Goal: Information Seeking & Learning: Learn about a topic

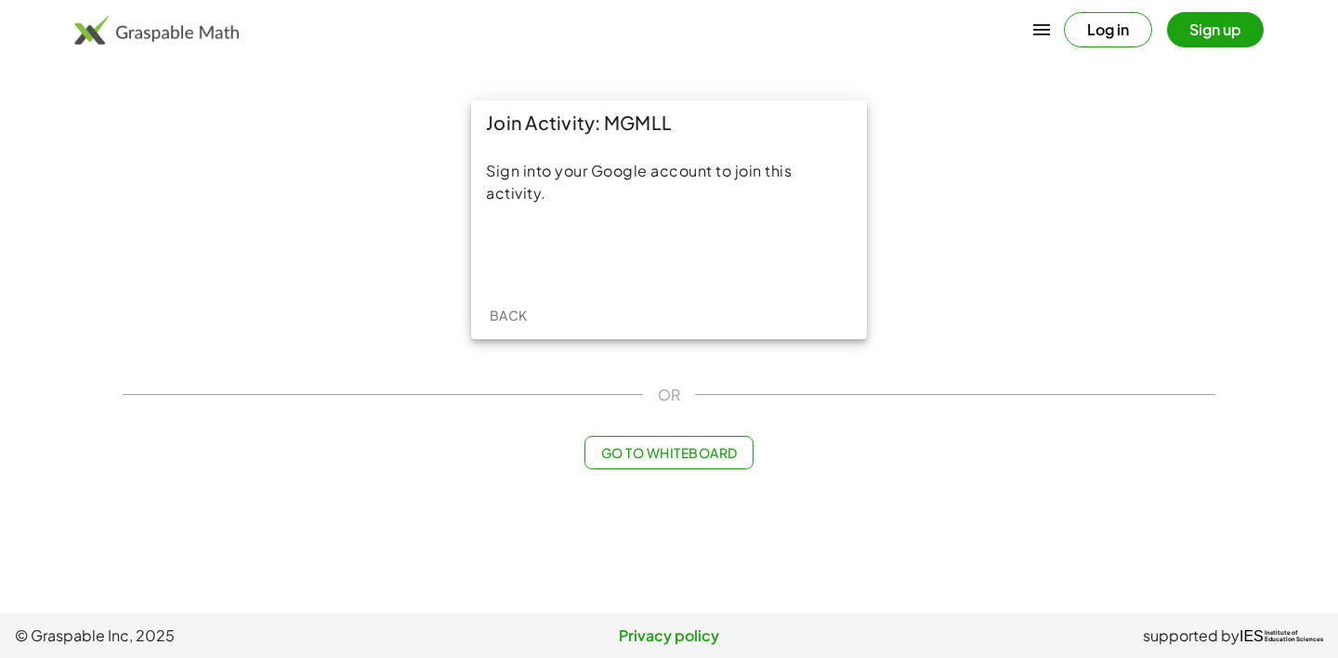
click at [602, 230] on div "Sign into your Google account to join this activity." at bounding box center [669, 218] width 396 height 146
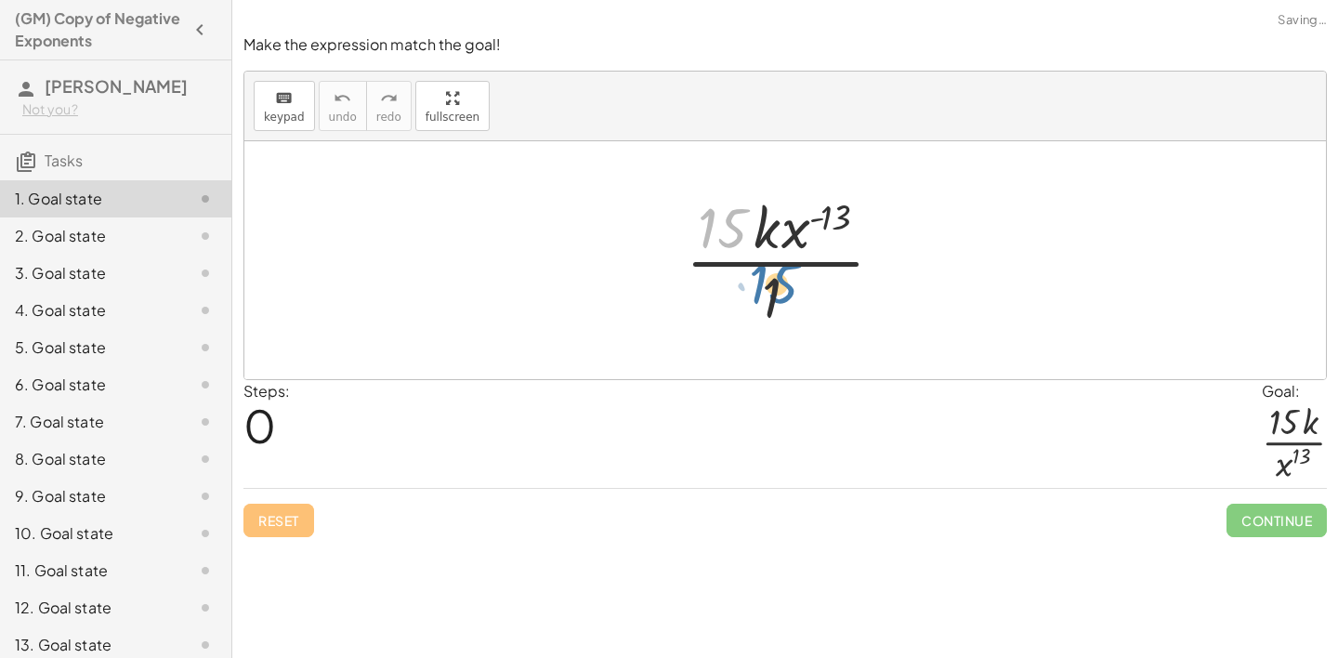
drag, startPoint x: 730, startPoint y: 235, endPoint x: 778, endPoint y: 283, distance: 67.0
click at [778, 283] on div at bounding box center [792, 260] width 231 height 143
drag, startPoint x: 705, startPoint y: 203, endPoint x: 767, endPoint y: 311, distance: 124.8
click at [767, 311] on div at bounding box center [792, 260] width 231 height 143
click at [785, 228] on div at bounding box center [792, 260] width 231 height 143
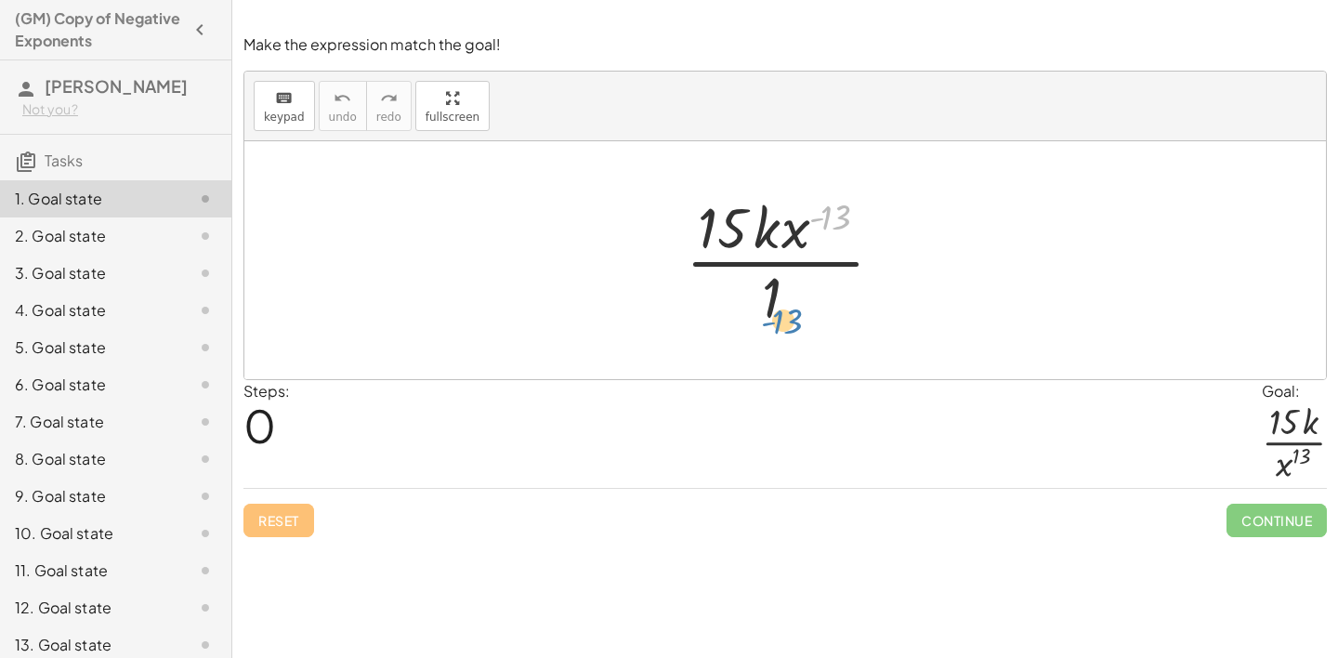
drag, startPoint x: 812, startPoint y: 229, endPoint x: 733, endPoint y: 315, distance: 117.1
click at [733, 315] on div at bounding box center [792, 260] width 231 height 143
drag, startPoint x: 848, startPoint y: 213, endPoint x: 777, endPoint y: 289, distance: 104.5
click at [777, 289] on div at bounding box center [792, 260] width 231 height 143
drag, startPoint x: 788, startPoint y: 240, endPoint x: 801, endPoint y: 331, distance: 92.0
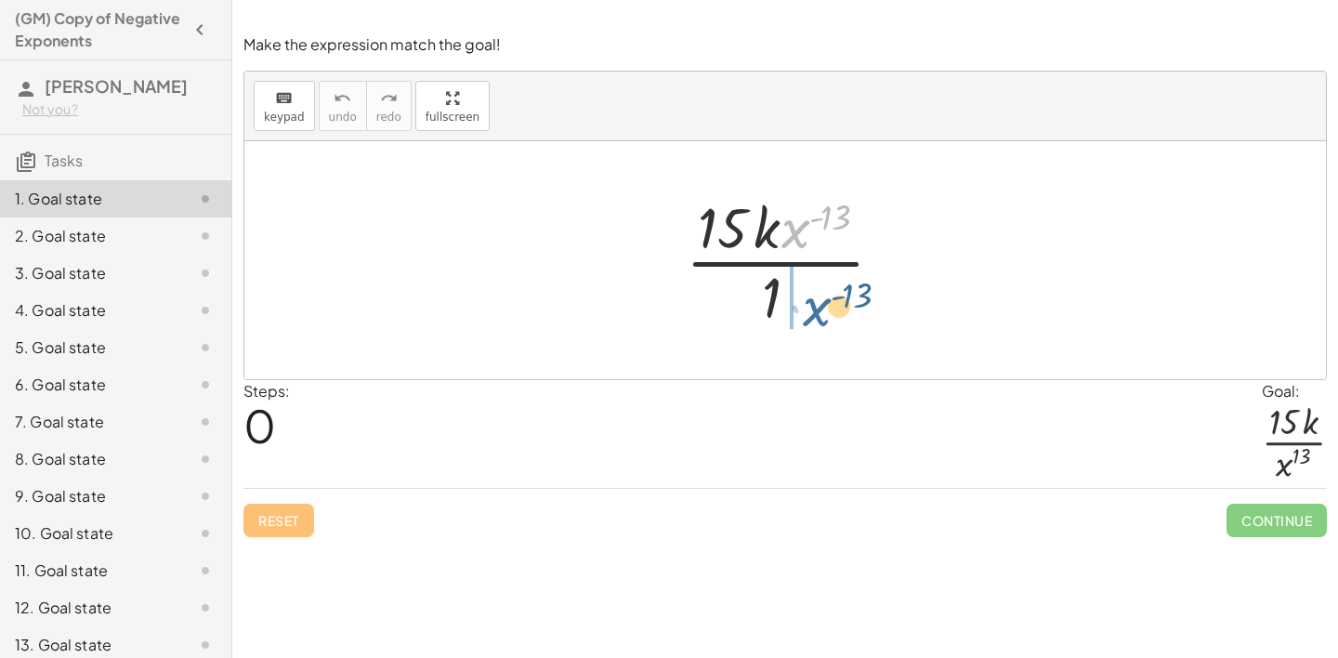
click at [801, 331] on div at bounding box center [792, 260] width 231 height 143
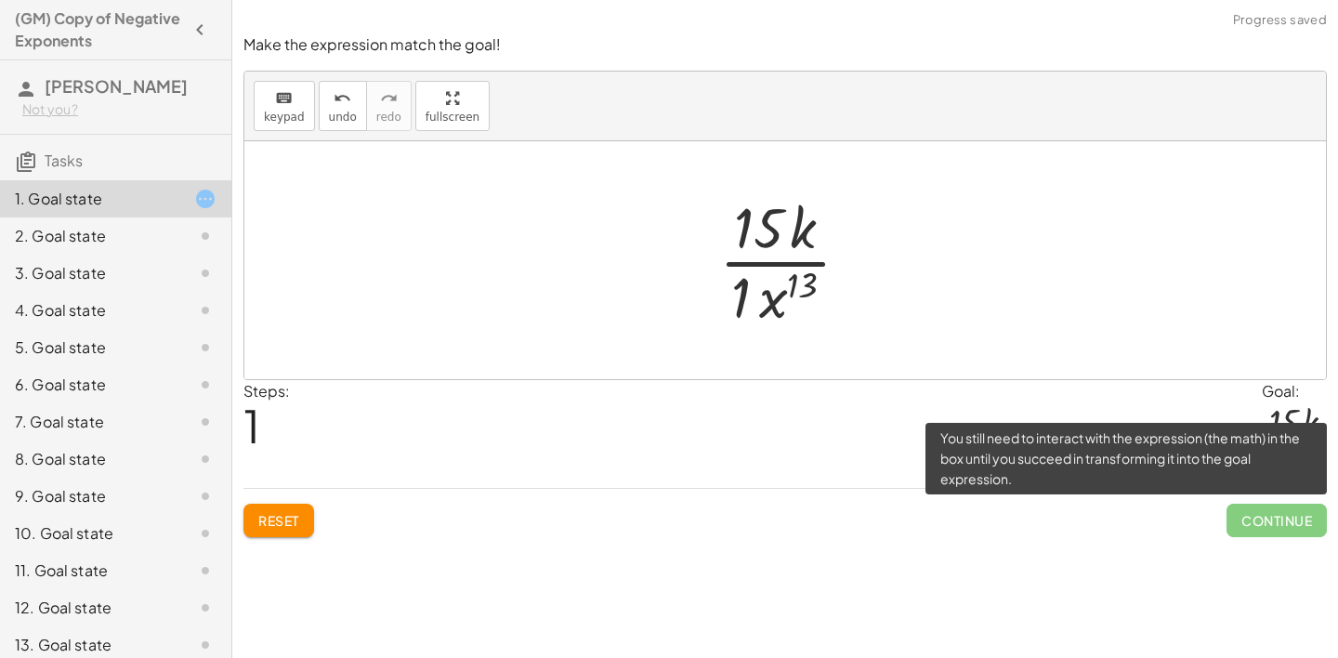
click at [1290, 509] on span "Continue" at bounding box center [1277, 520] width 100 height 33
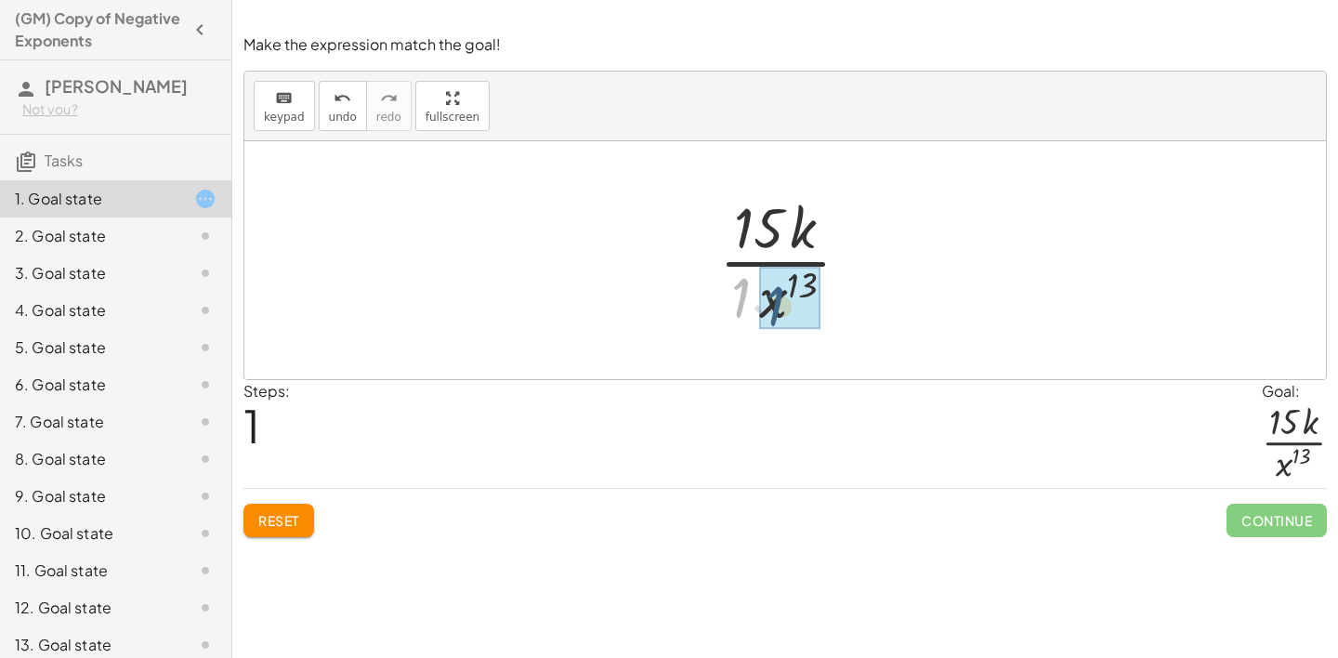
drag, startPoint x: 736, startPoint y: 287, endPoint x: 771, endPoint y: 296, distance: 36.3
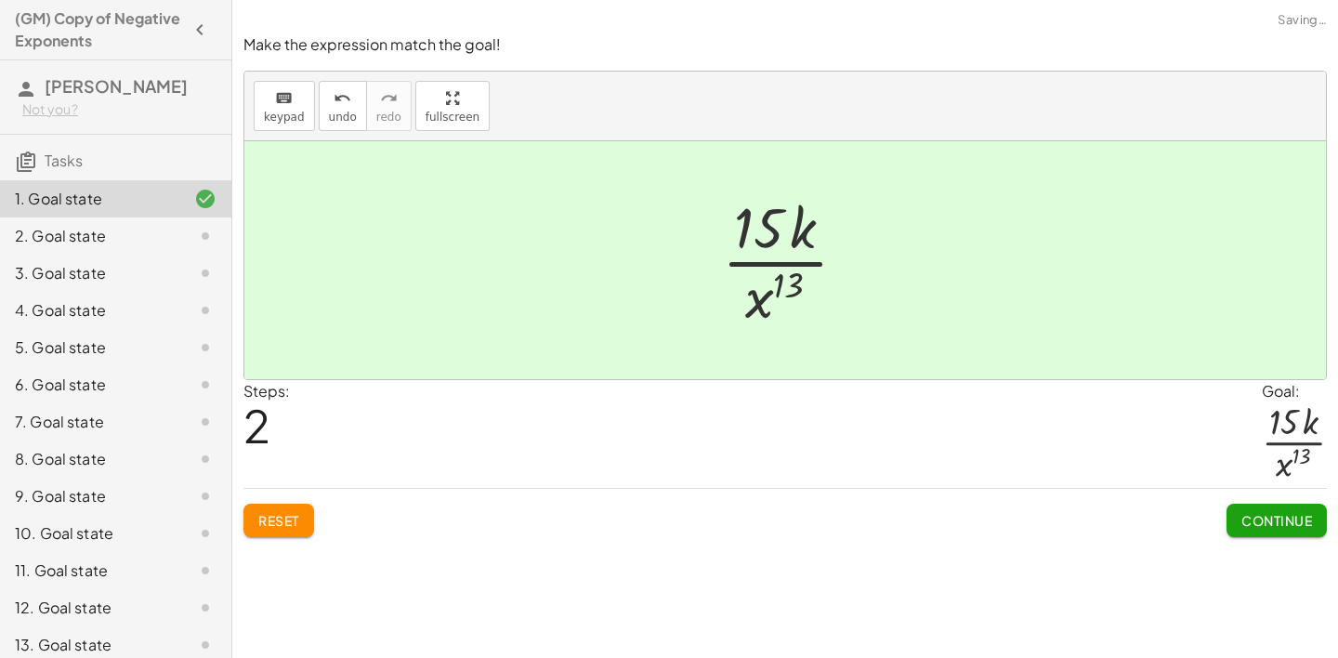
click at [1302, 523] on span "Continue" at bounding box center [1277, 520] width 71 height 17
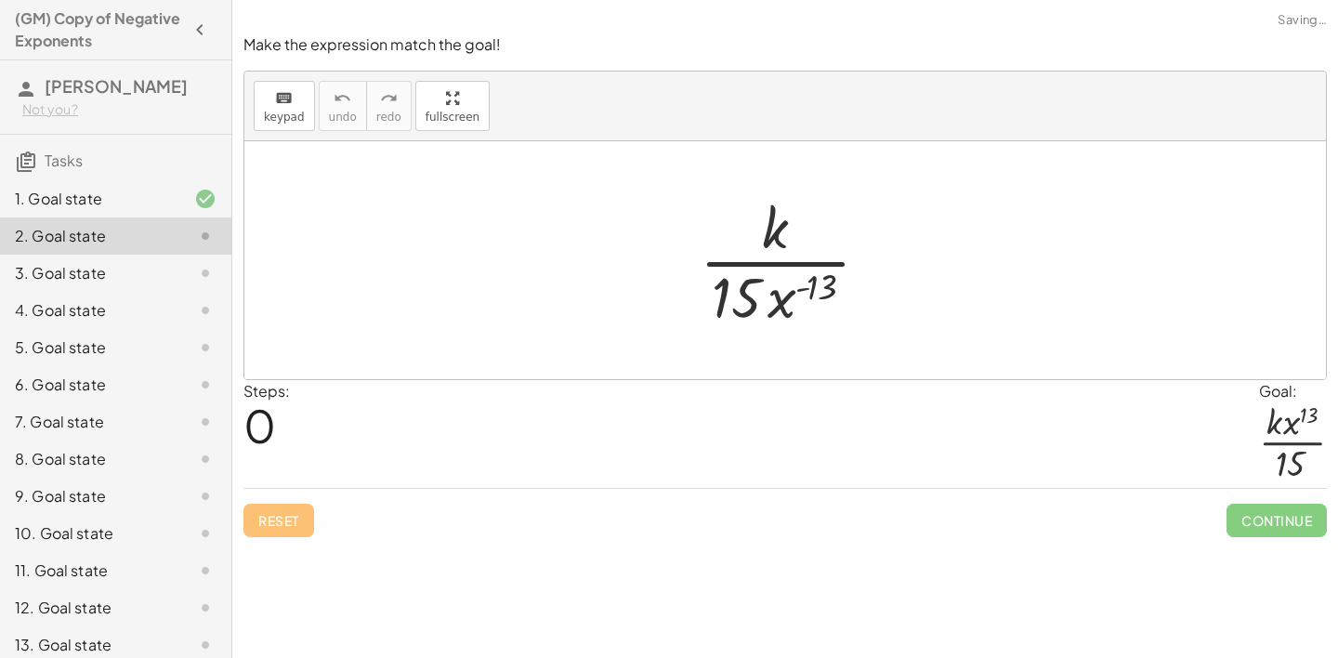
click at [392, 501] on div "Reset Continue" at bounding box center [785, 512] width 1084 height 49
click at [375, 480] on div "Steps: 0 Goal: · k · x 13 · 15" at bounding box center [785, 434] width 1084 height 109
click at [739, 290] on div at bounding box center [792, 260] width 204 height 143
drag, startPoint x: 785, startPoint y: 304, endPoint x: 749, endPoint y: 210, distance: 100.6
click at [747, 209] on div at bounding box center [792, 260] width 204 height 143
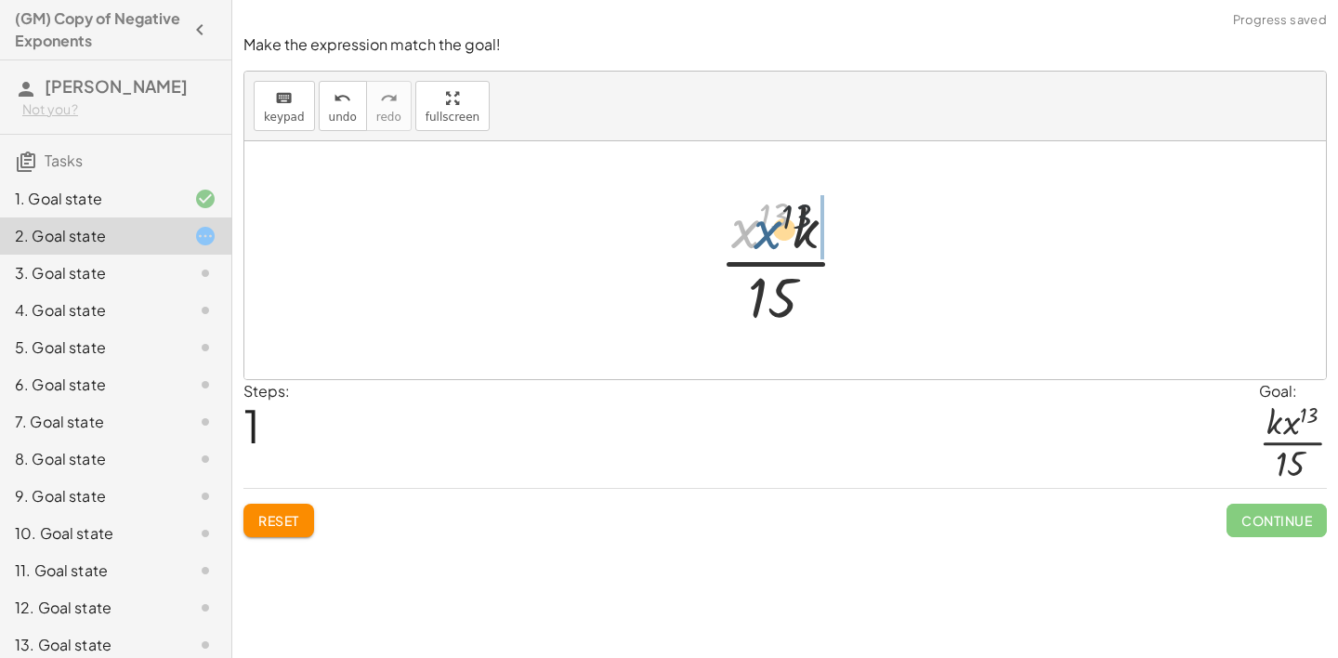
drag, startPoint x: 740, startPoint y: 227, endPoint x: 790, endPoint y: 217, distance: 51.0
click at [790, 218] on div at bounding box center [792, 260] width 164 height 143
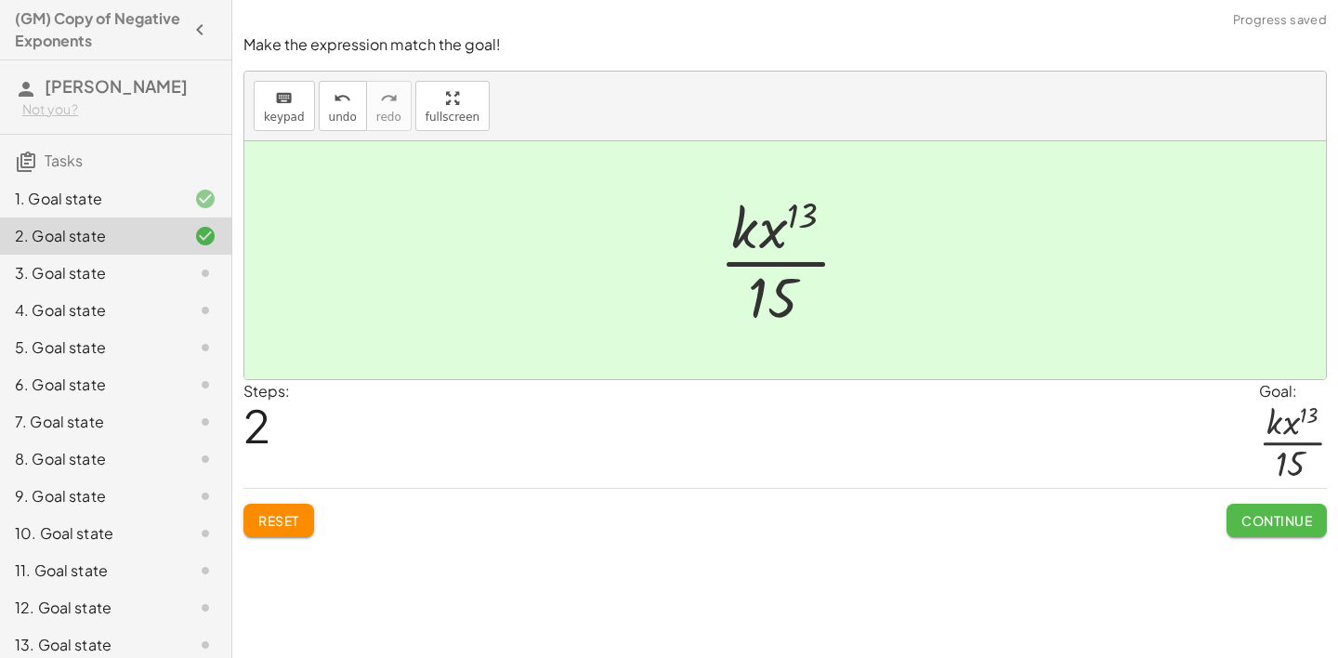
click at [1259, 531] on button "Continue" at bounding box center [1277, 520] width 100 height 33
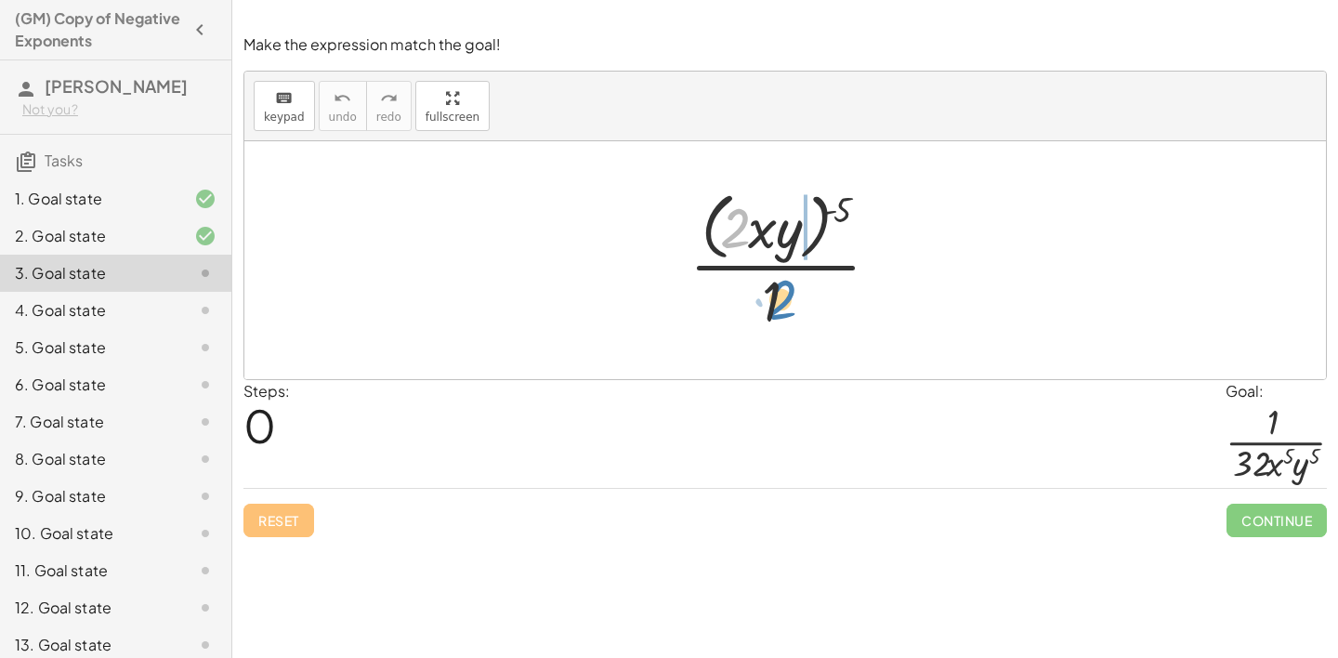
drag, startPoint x: 739, startPoint y: 227, endPoint x: 781, endPoint y: 288, distance: 74.2
click at [781, 288] on div at bounding box center [792, 259] width 224 height 151
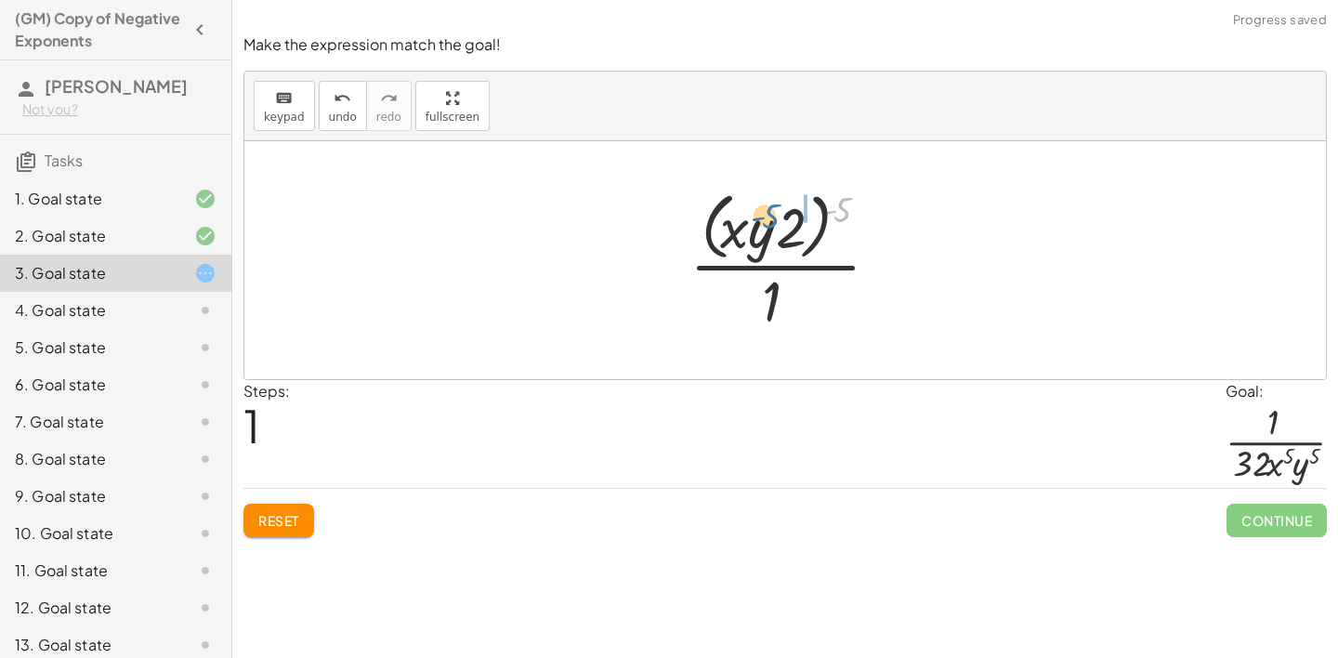
drag, startPoint x: 845, startPoint y: 206, endPoint x: 772, endPoint y: 212, distance: 72.7
click at [770, 215] on div at bounding box center [792, 259] width 224 height 151
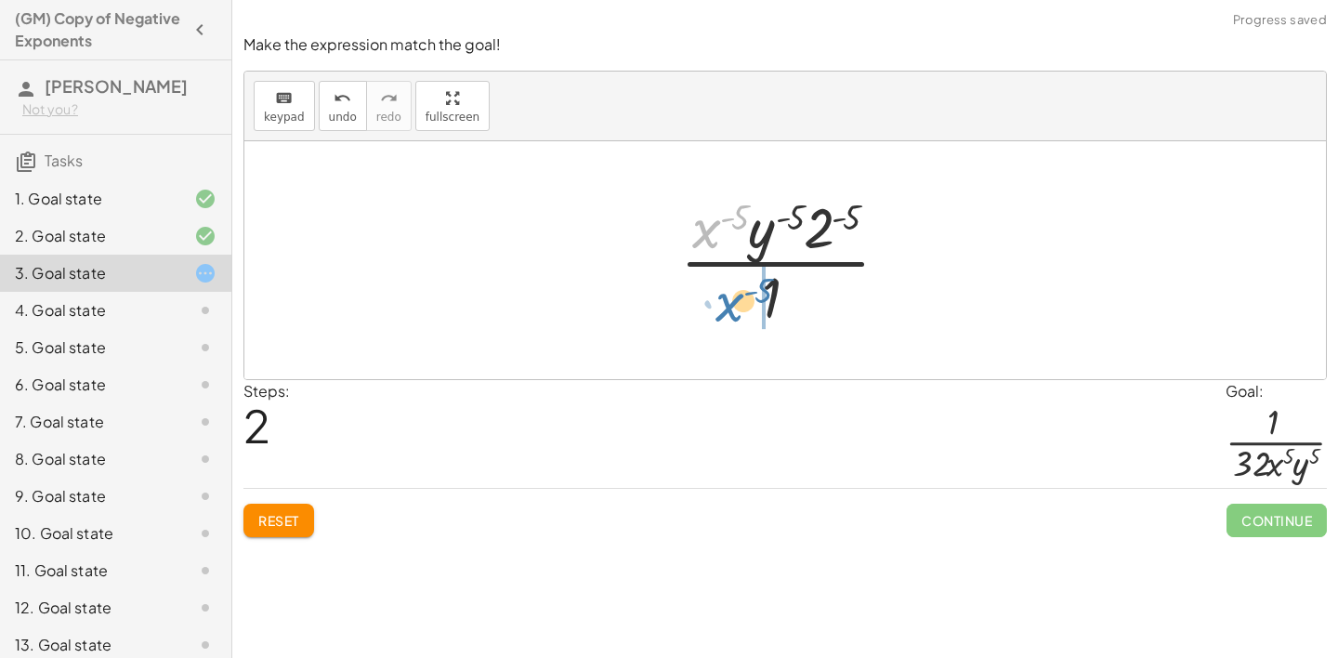
drag, startPoint x: 709, startPoint y: 230, endPoint x: 731, endPoint y: 300, distance: 74.1
click at [731, 300] on div at bounding box center [792, 260] width 243 height 143
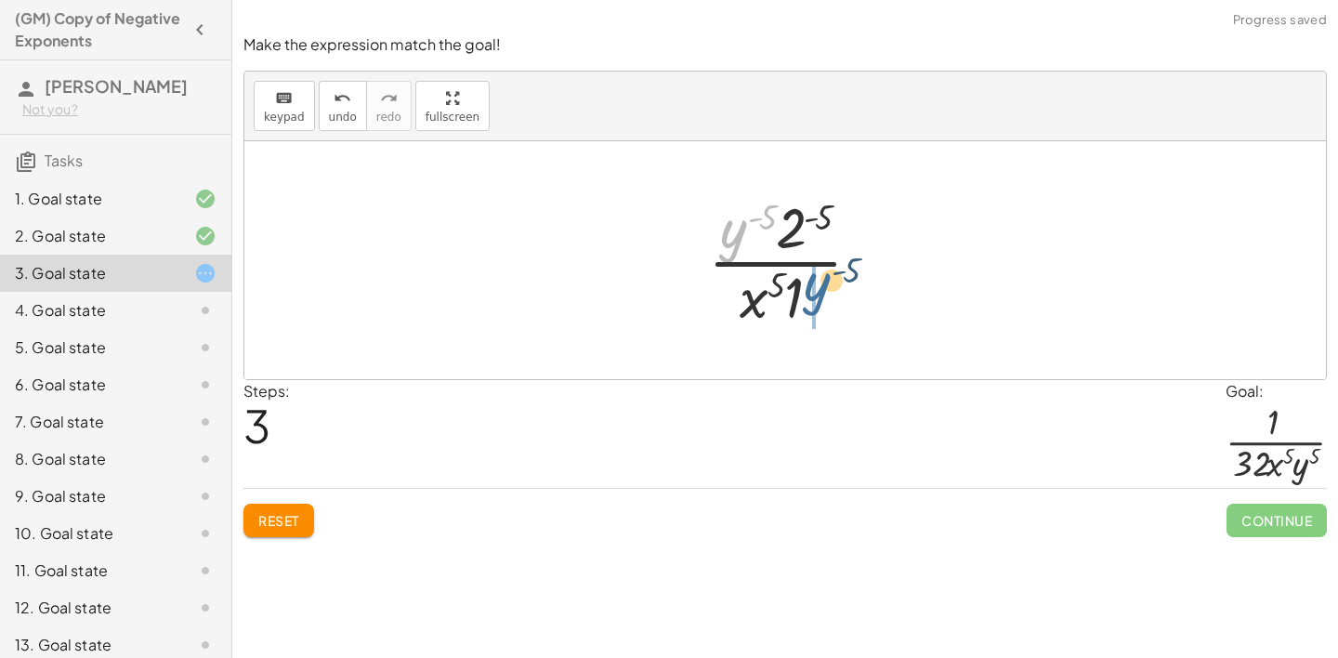
drag, startPoint x: 741, startPoint y: 239, endPoint x: 838, endPoint y: 299, distance: 114.8
click at [838, 299] on div at bounding box center [792, 260] width 187 height 143
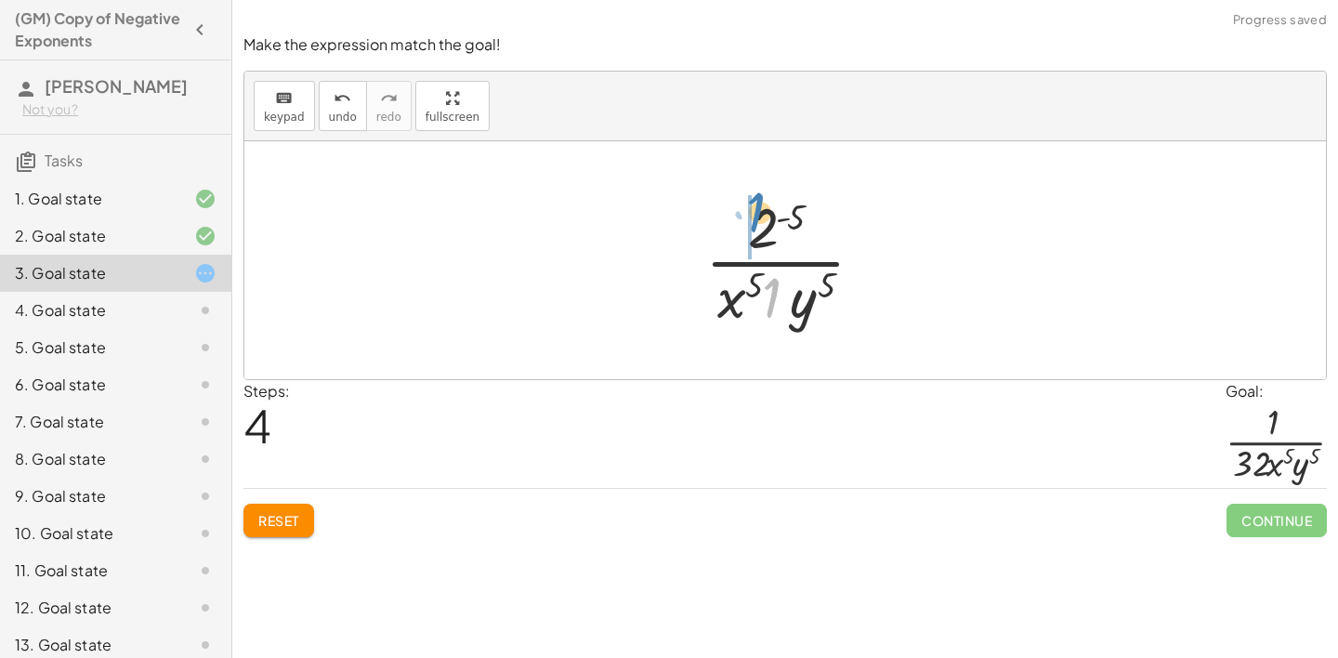
drag, startPoint x: 777, startPoint y: 293, endPoint x: 756, endPoint y: 204, distance: 90.8
click at [756, 204] on div at bounding box center [792, 260] width 192 height 143
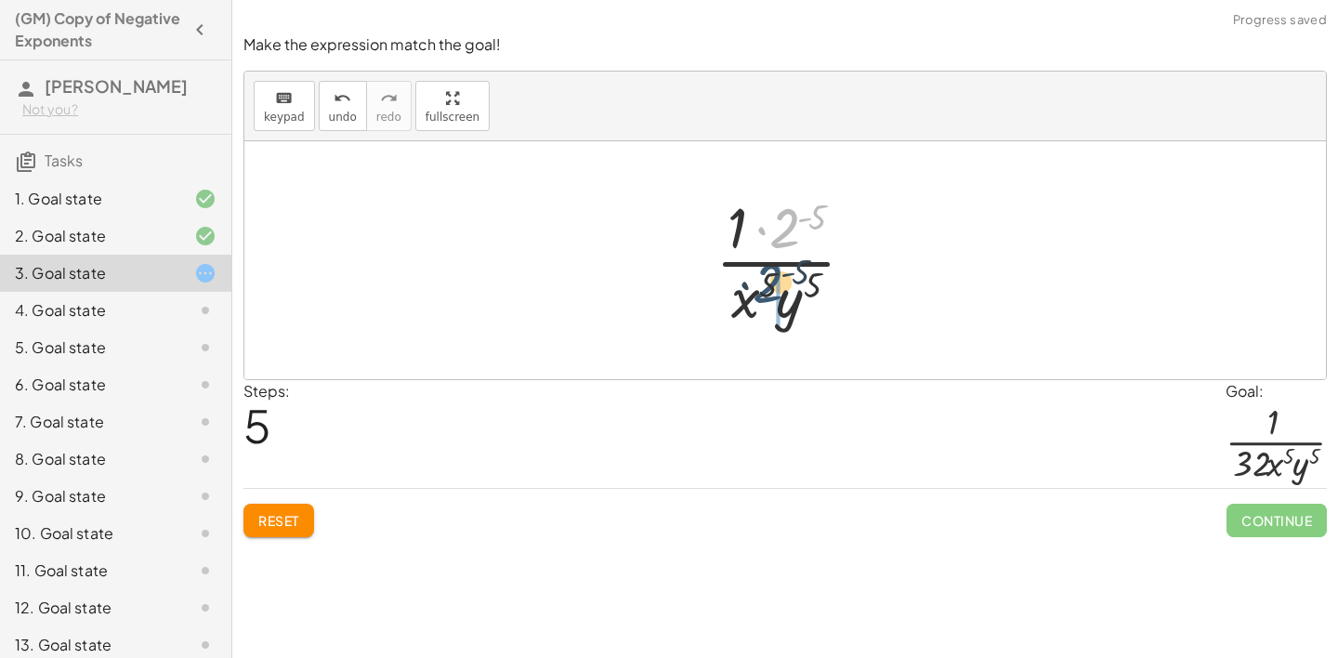
drag, startPoint x: 795, startPoint y: 217, endPoint x: 768, endPoint y: 286, distance: 74.7
click at [768, 286] on div at bounding box center [792, 260] width 173 height 143
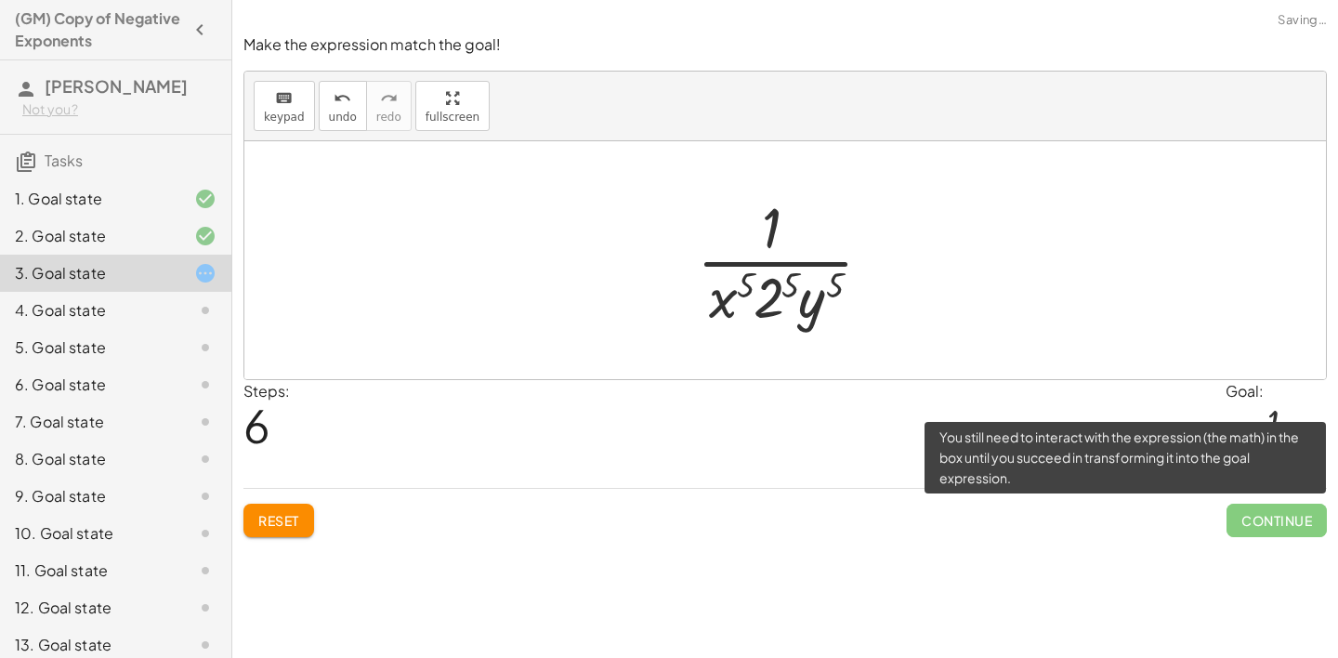
click at [1284, 535] on span "Continue" at bounding box center [1277, 520] width 100 height 33
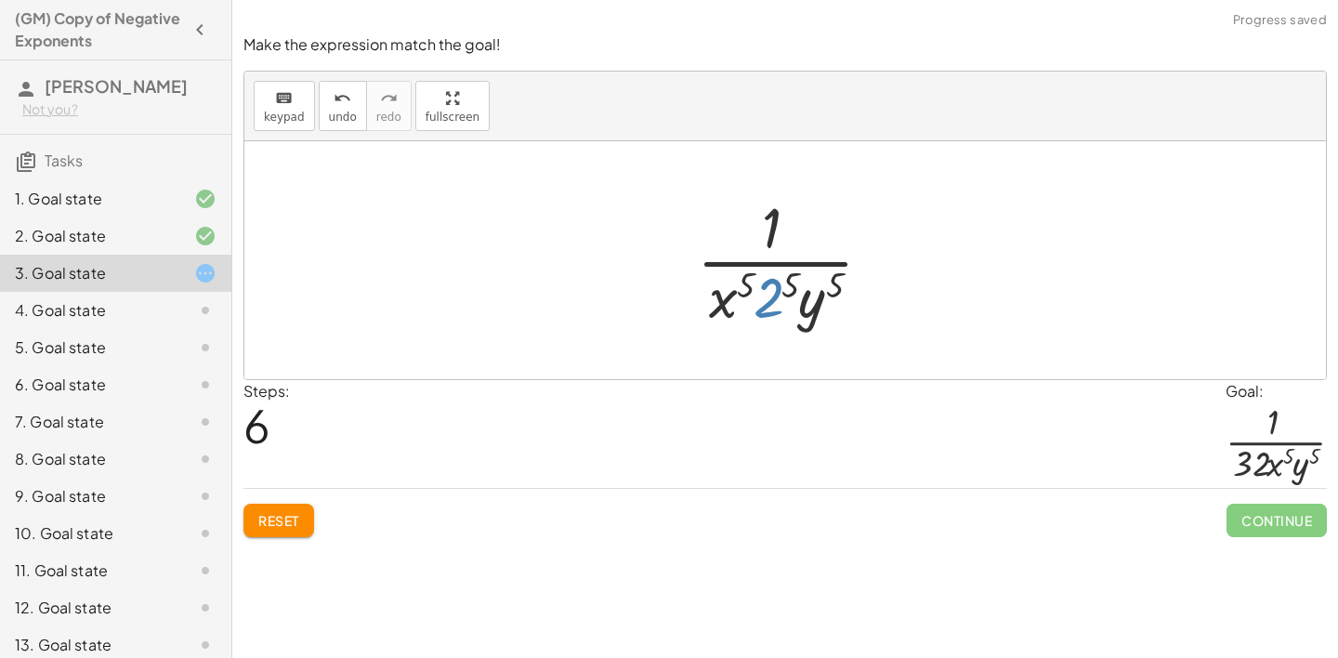
click at [769, 296] on div at bounding box center [792, 260] width 209 height 143
click at [288, 523] on span "Reset" at bounding box center [278, 520] width 41 height 17
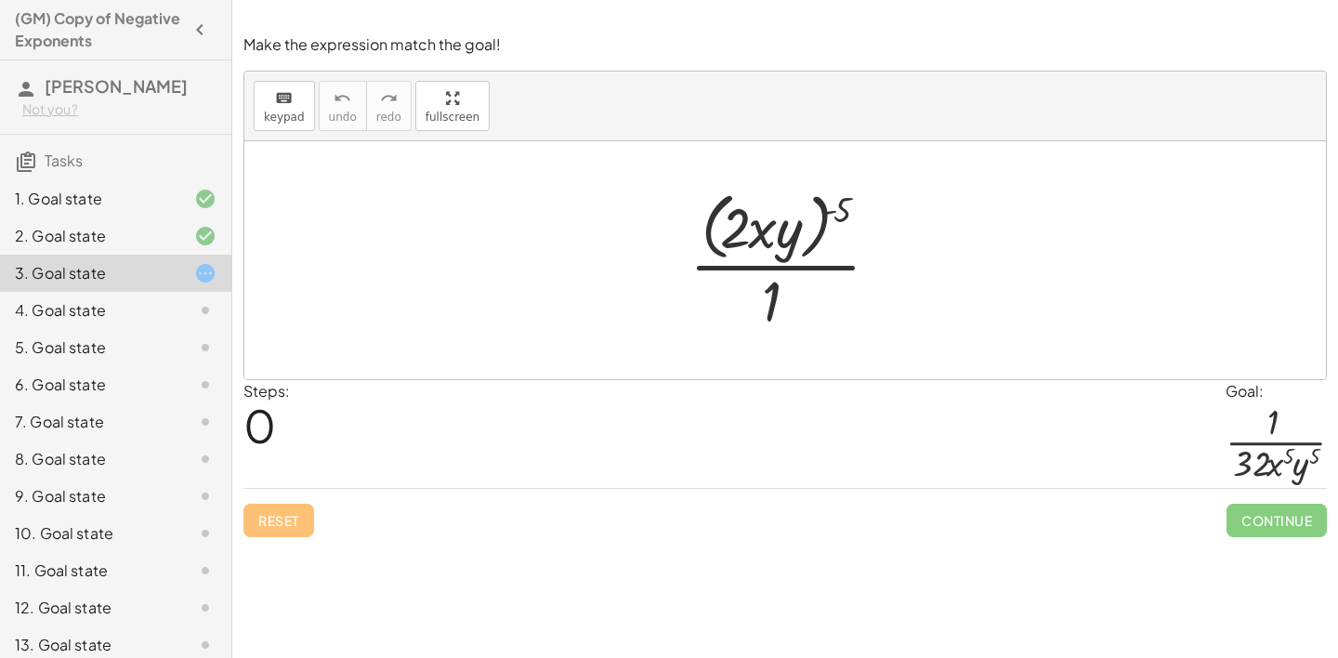
click at [695, 246] on div at bounding box center [792, 259] width 224 height 151
drag, startPoint x: 845, startPoint y: 204, endPoint x: 721, endPoint y: 222, distance: 124.9
click at [721, 222] on div at bounding box center [792, 259] width 224 height 151
drag, startPoint x: 769, startPoint y: 288, endPoint x: 743, endPoint y: 313, distance: 36.1
click at [743, 313] on div at bounding box center [792, 259] width 224 height 151
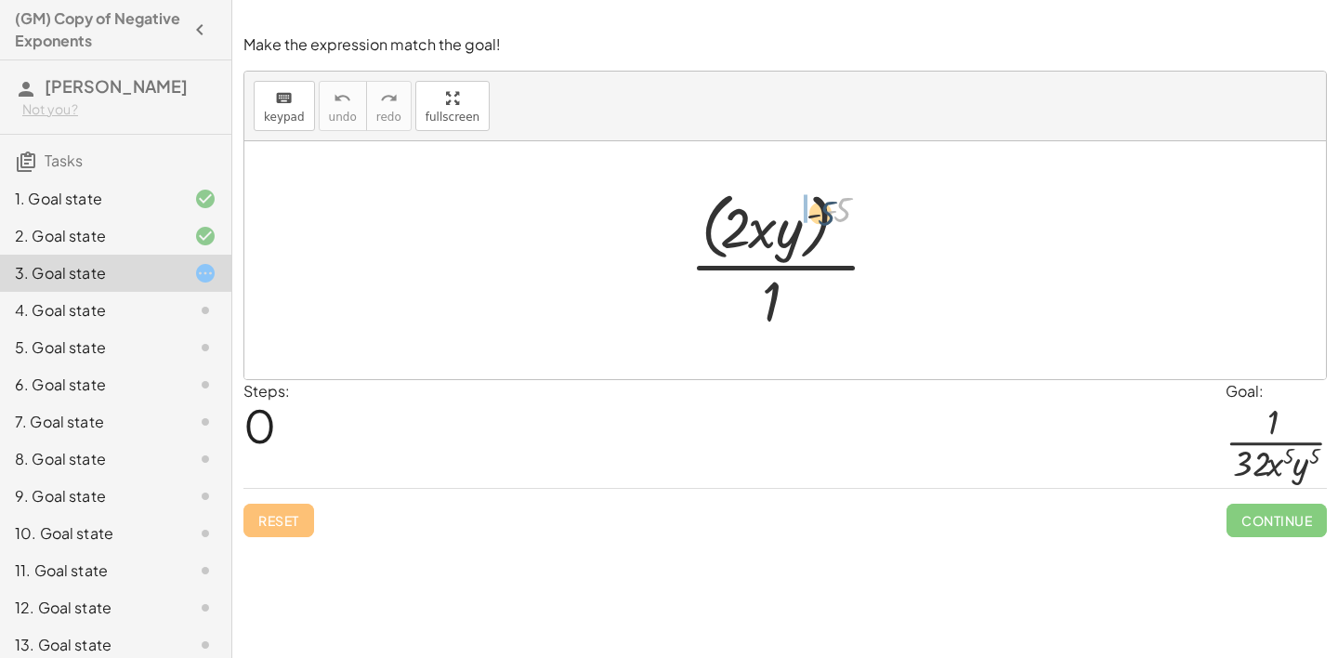
drag, startPoint x: 837, startPoint y: 215, endPoint x: 754, endPoint y: 233, distance: 85.7
click at [754, 233] on div at bounding box center [792, 259] width 224 height 151
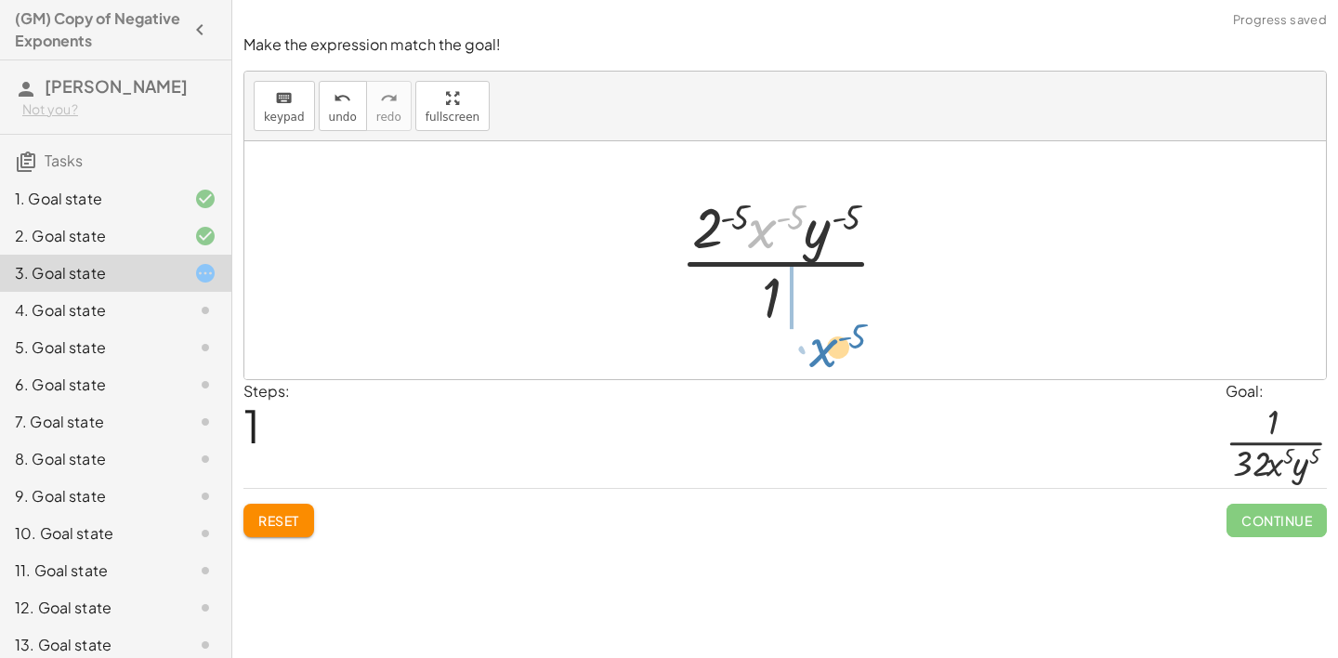
drag, startPoint x: 758, startPoint y: 236, endPoint x: 856, endPoint y: 338, distance: 141.3
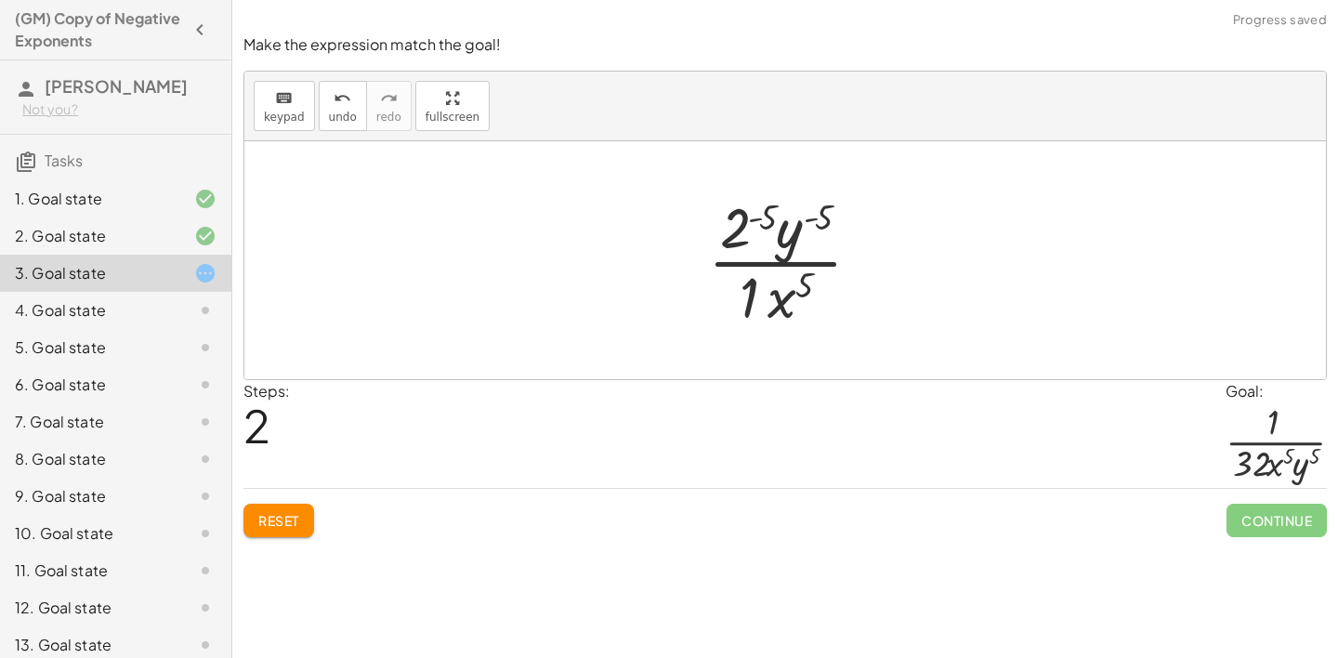
click at [758, 218] on div at bounding box center [792, 260] width 187 height 143
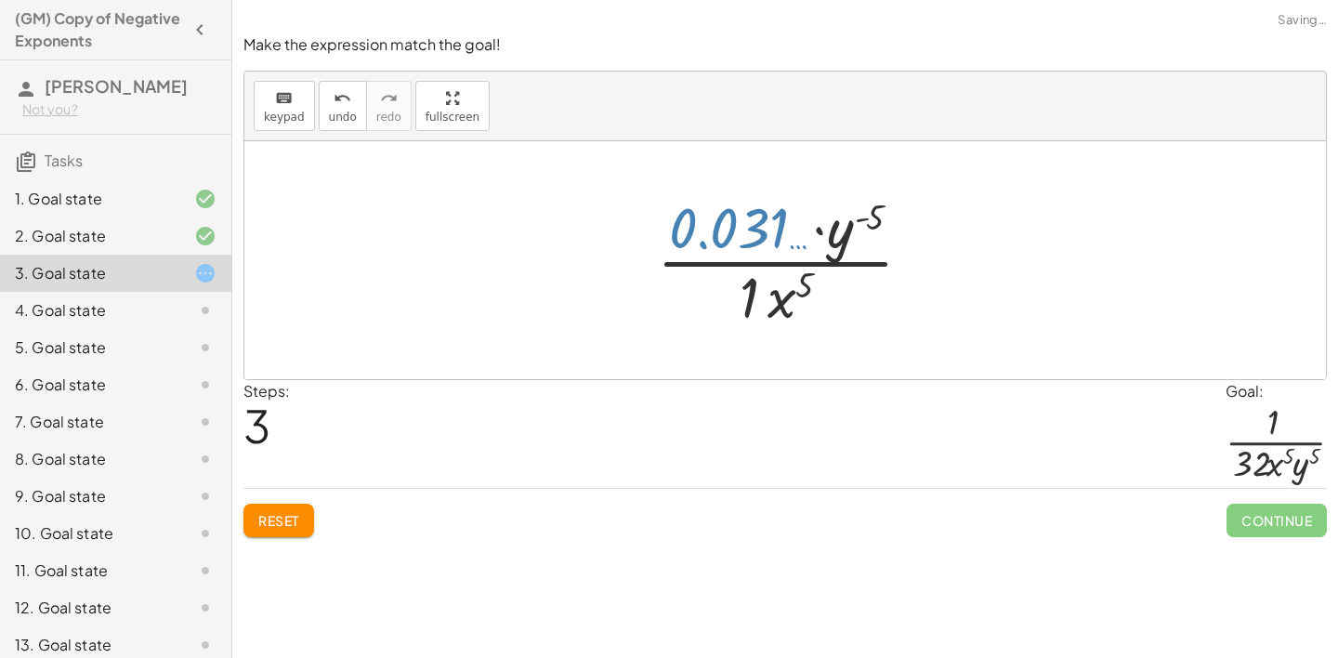
click at [733, 220] on div at bounding box center [792, 260] width 289 height 143
click at [282, 532] on button "Reset" at bounding box center [278, 520] width 71 height 33
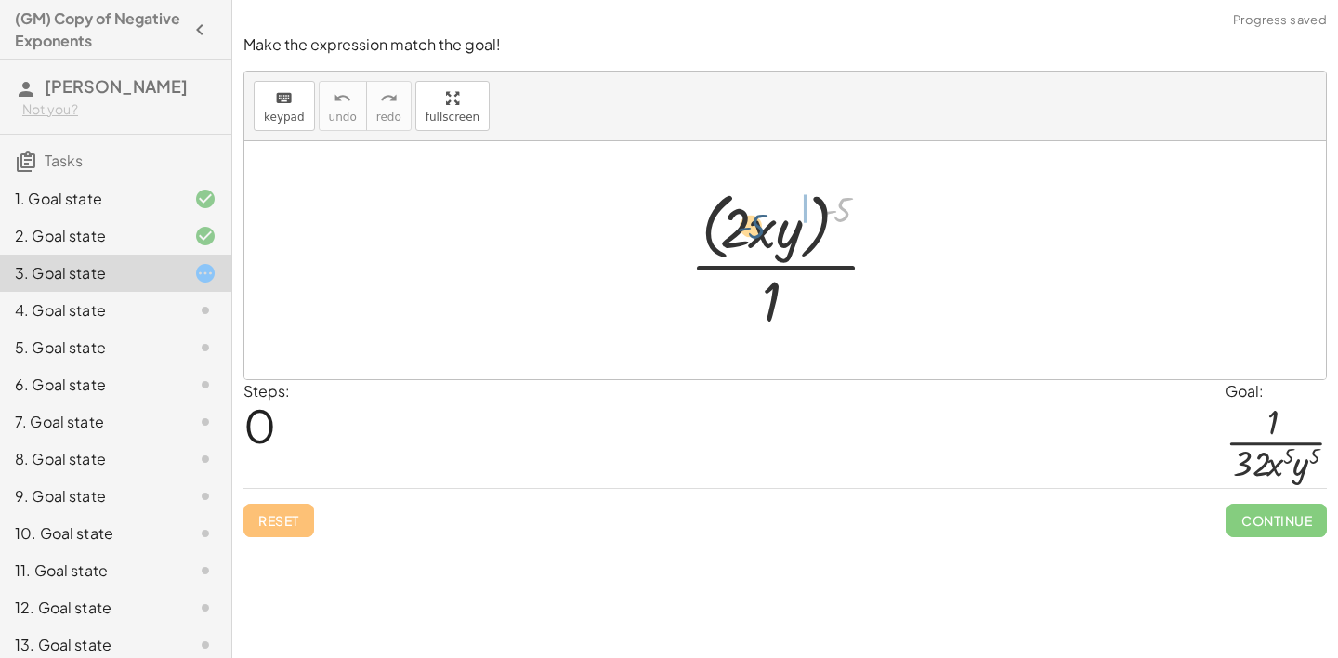
drag, startPoint x: 839, startPoint y: 208, endPoint x: 744, endPoint y: 217, distance: 95.2
click at [744, 217] on div at bounding box center [792, 259] width 224 height 151
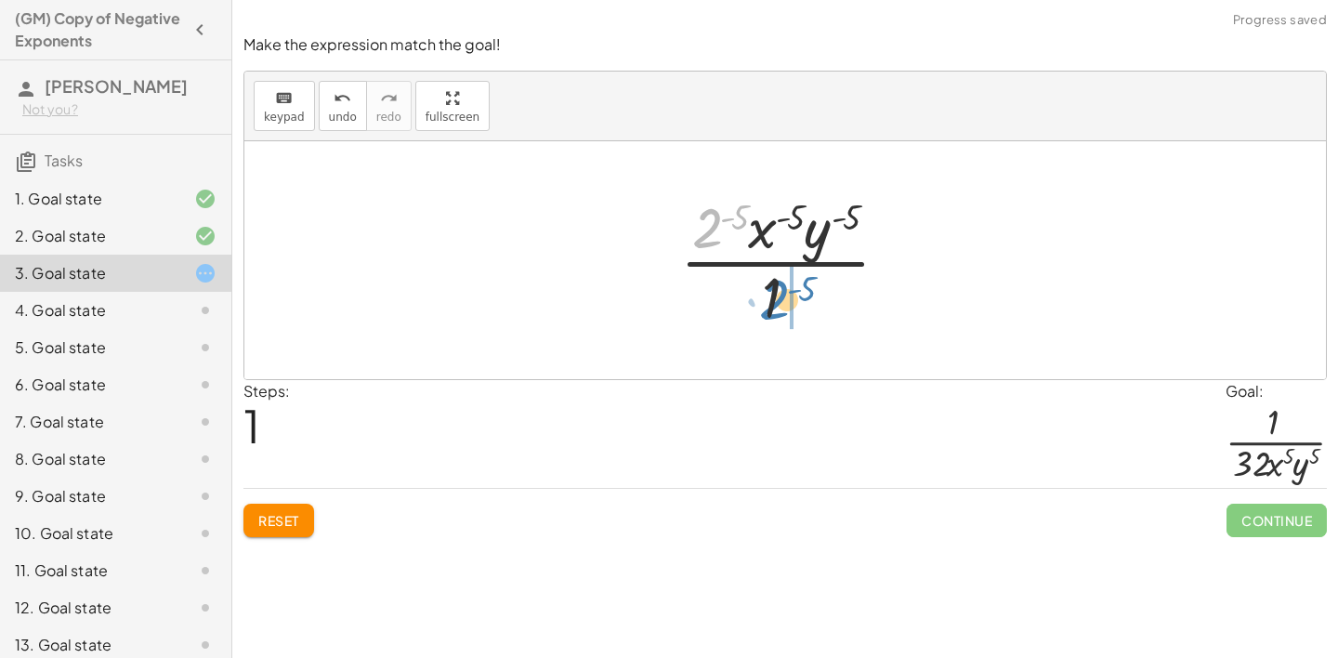
drag, startPoint x: 712, startPoint y: 221, endPoint x: 768, endPoint y: 292, distance: 90.0
click at [768, 292] on div at bounding box center [792, 260] width 243 height 143
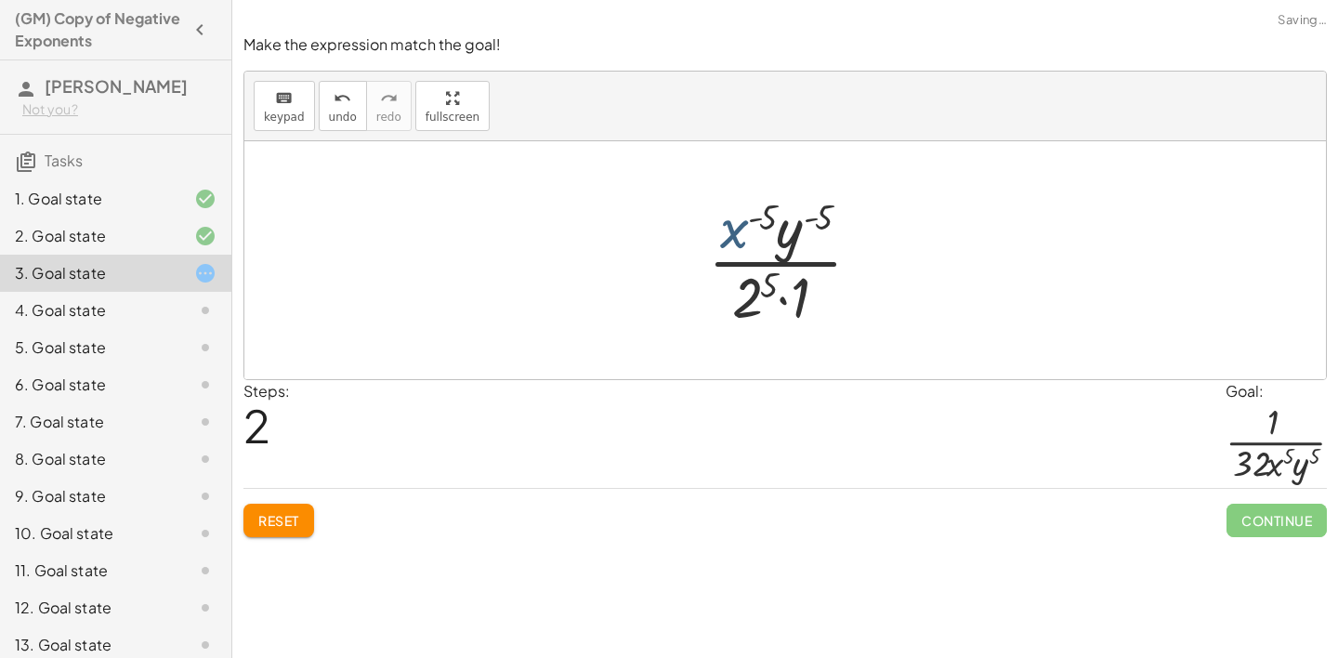
click at [733, 232] on div at bounding box center [792, 260] width 187 height 143
drag, startPoint x: 804, startPoint y: 290, endPoint x: 765, endPoint y: 281, distance: 40.1
drag, startPoint x: 743, startPoint y: 241, endPoint x: 773, endPoint y: 302, distance: 68.6
click at [773, 302] on div at bounding box center [792, 260] width 187 height 143
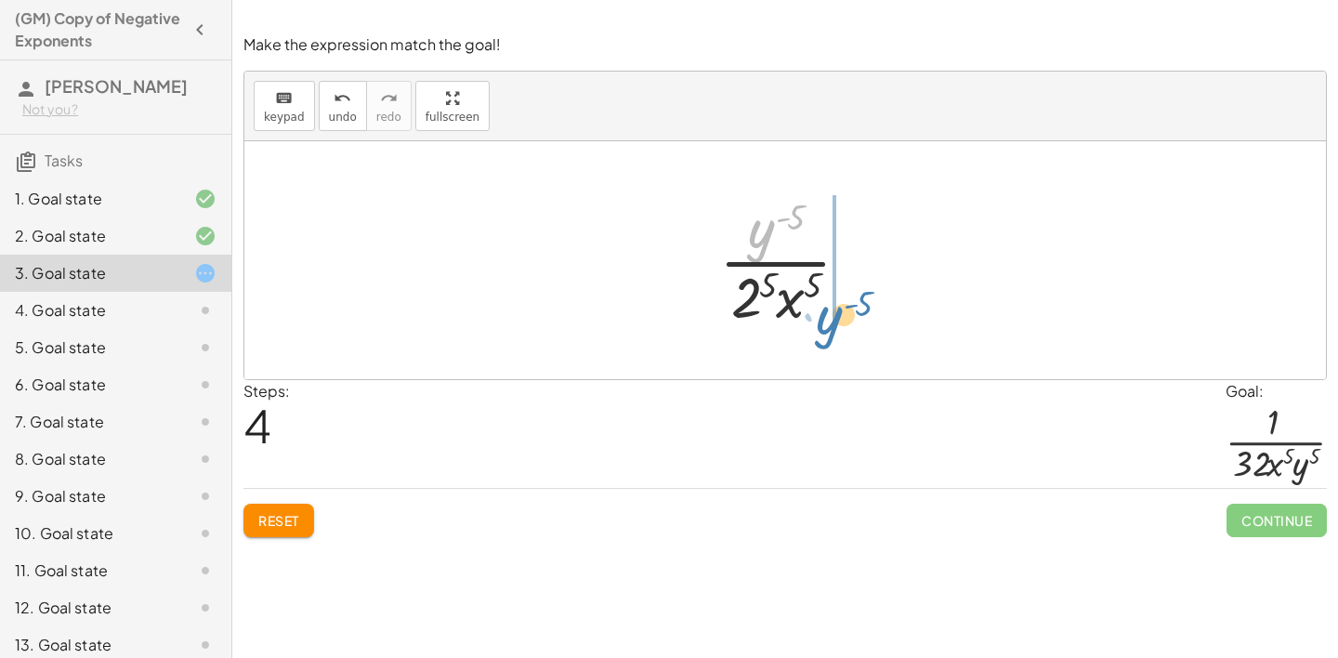
drag, startPoint x: 760, startPoint y: 218, endPoint x: 818, endPoint y: 303, distance: 102.3
click at [818, 303] on div at bounding box center [792, 260] width 164 height 143
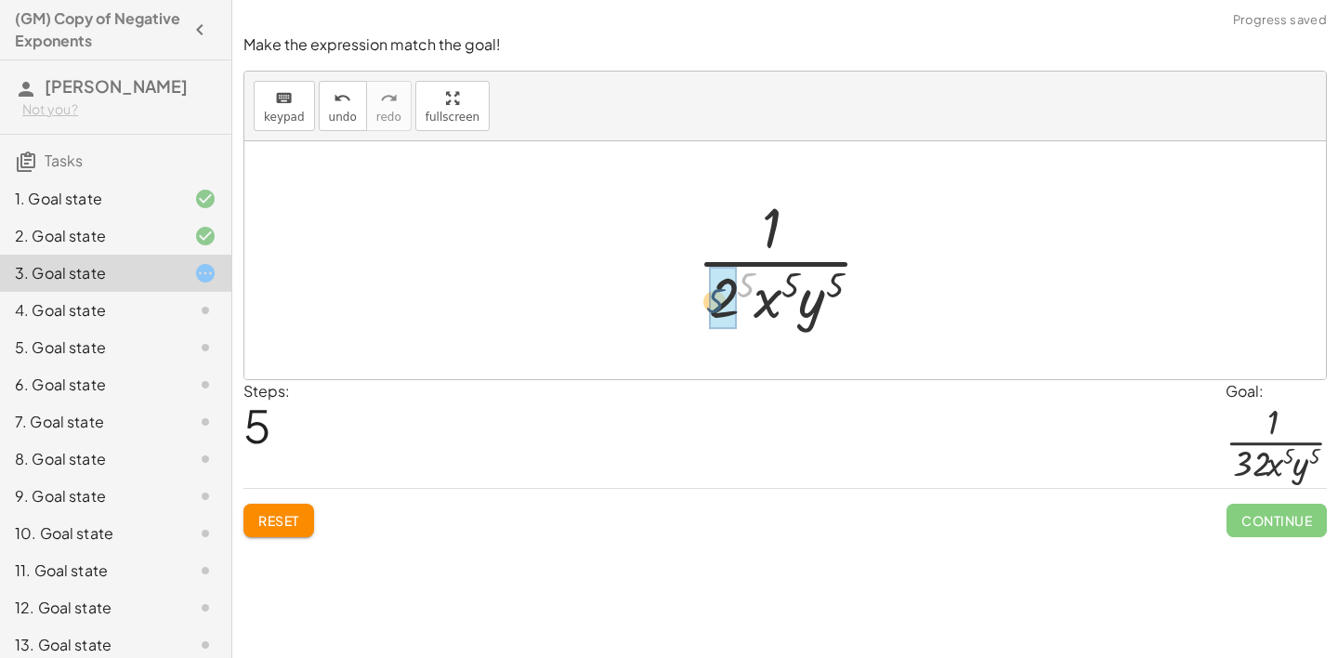
drag, startPoint x: 739, startPoint y: 278, endPoint x: 701, endPoint y: 292, distance: 40.6
click at [701, 292] on div at bounding box center [792, 260] width 209 height 143
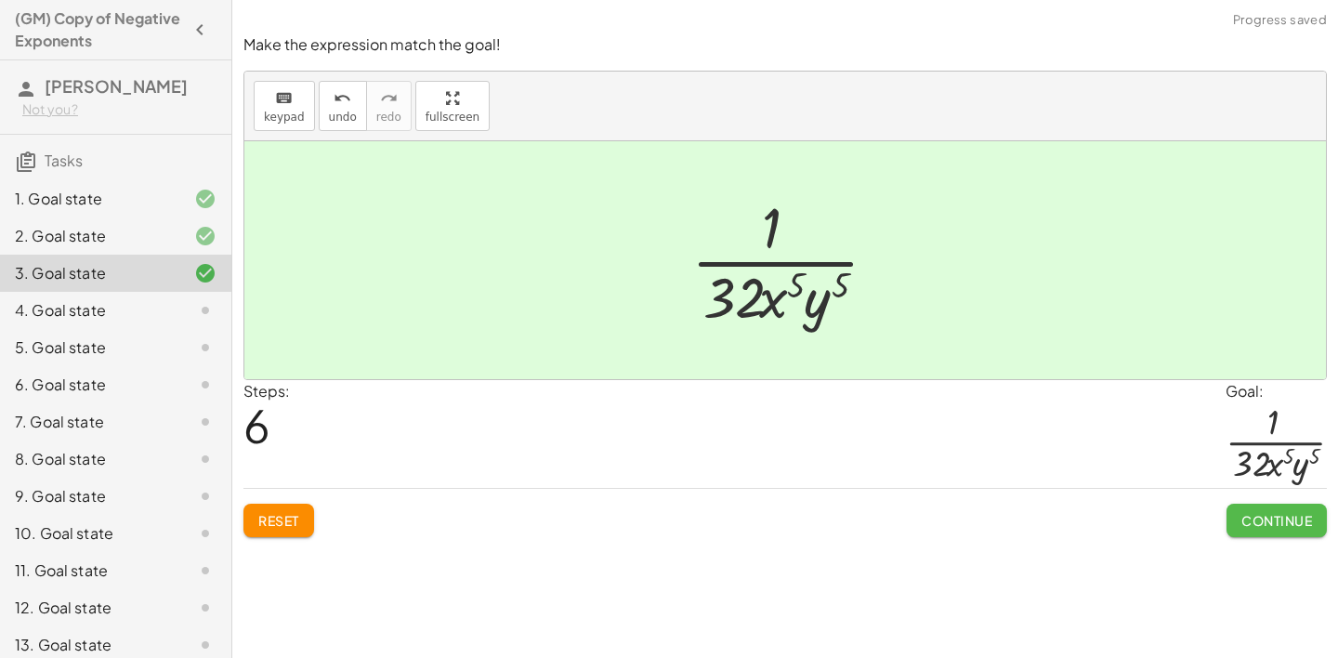
click at [1273, 507] on button "Continue" at bounding box center [1277, 520] width 100 height 33
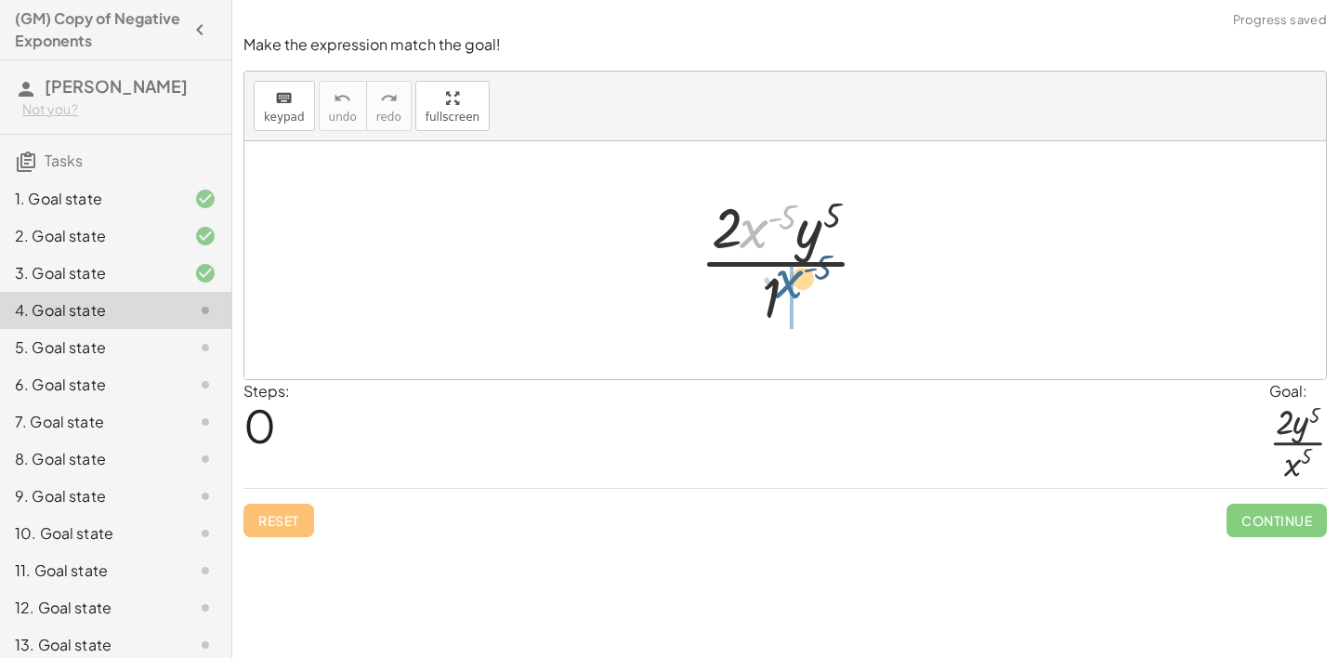
drag, startPoint x: 756, startPoint y: 235, endPoint x: 791, endPoint y: 286, distance: 61.6
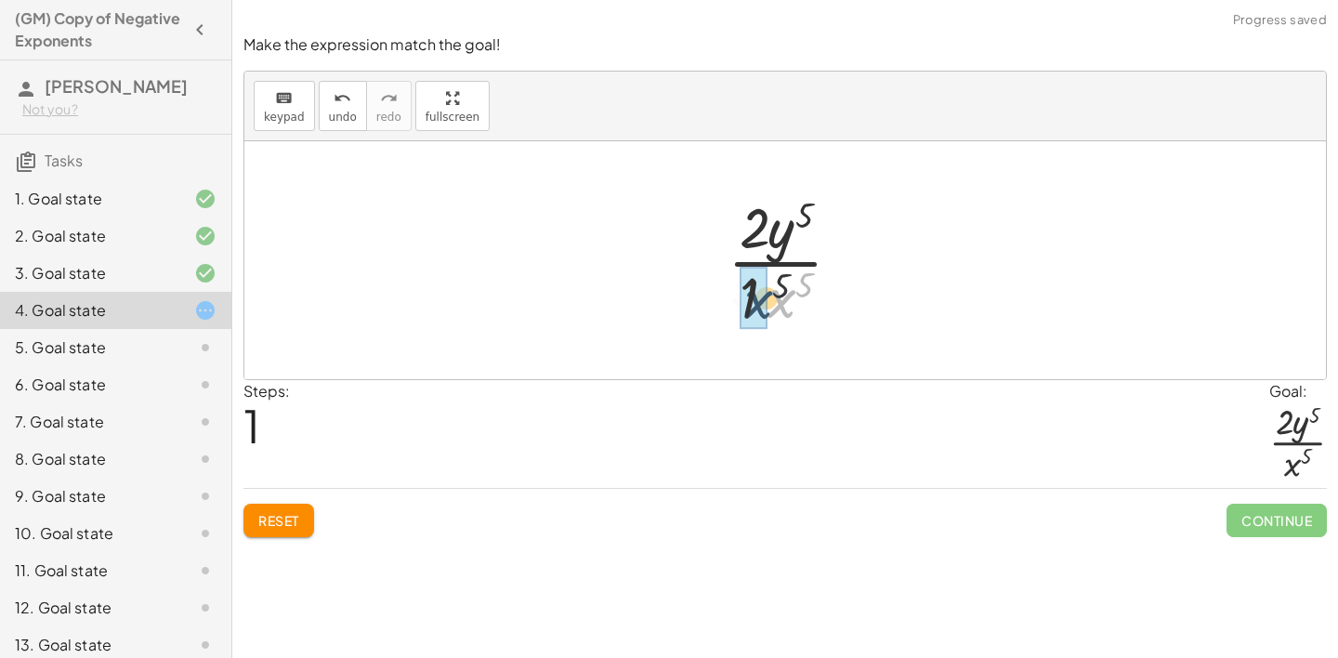
drag, startPoint x: 778, startPoint y: 301, endPoint x: 732, endPoint y: 299, distance: 45.6
click at [732, 299] on div at bounding box center [792, 260] width 148 height 143
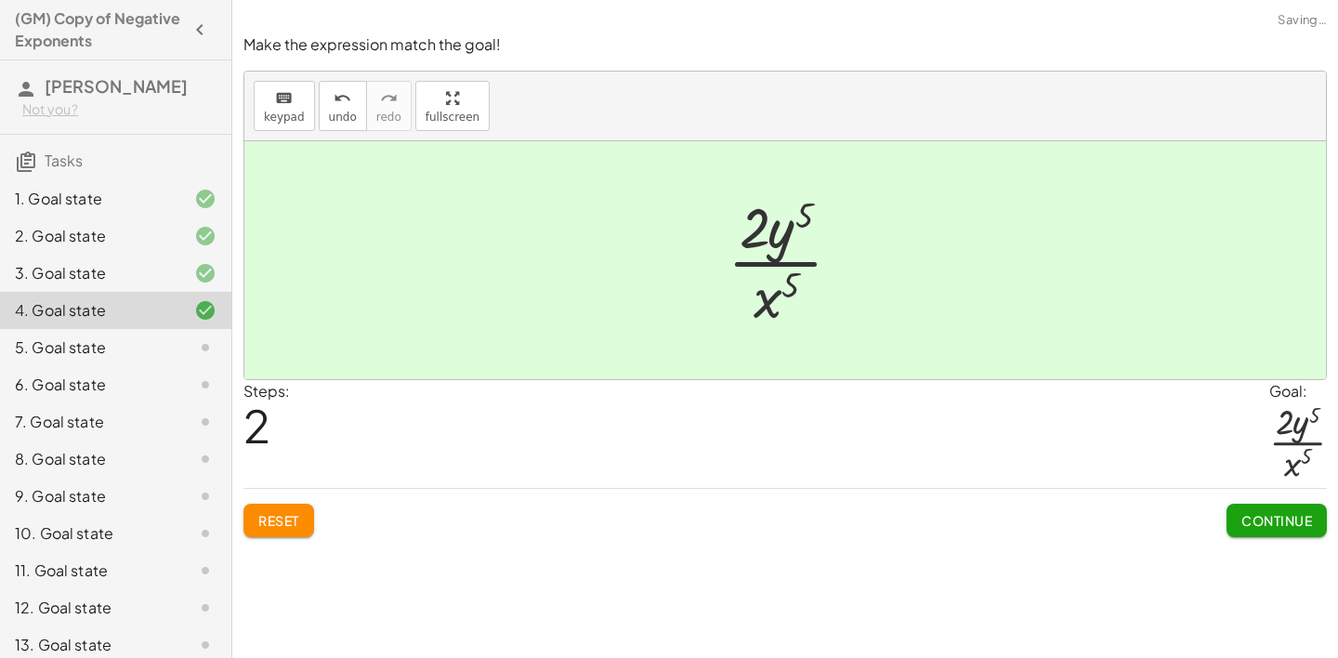
click at [1262, 520] on span "Continue" at bounding box center [1277, 520] width 71 height 17
click at [0, 0] on span "Continue" at bounding box center [0, 0] width 0 height 0
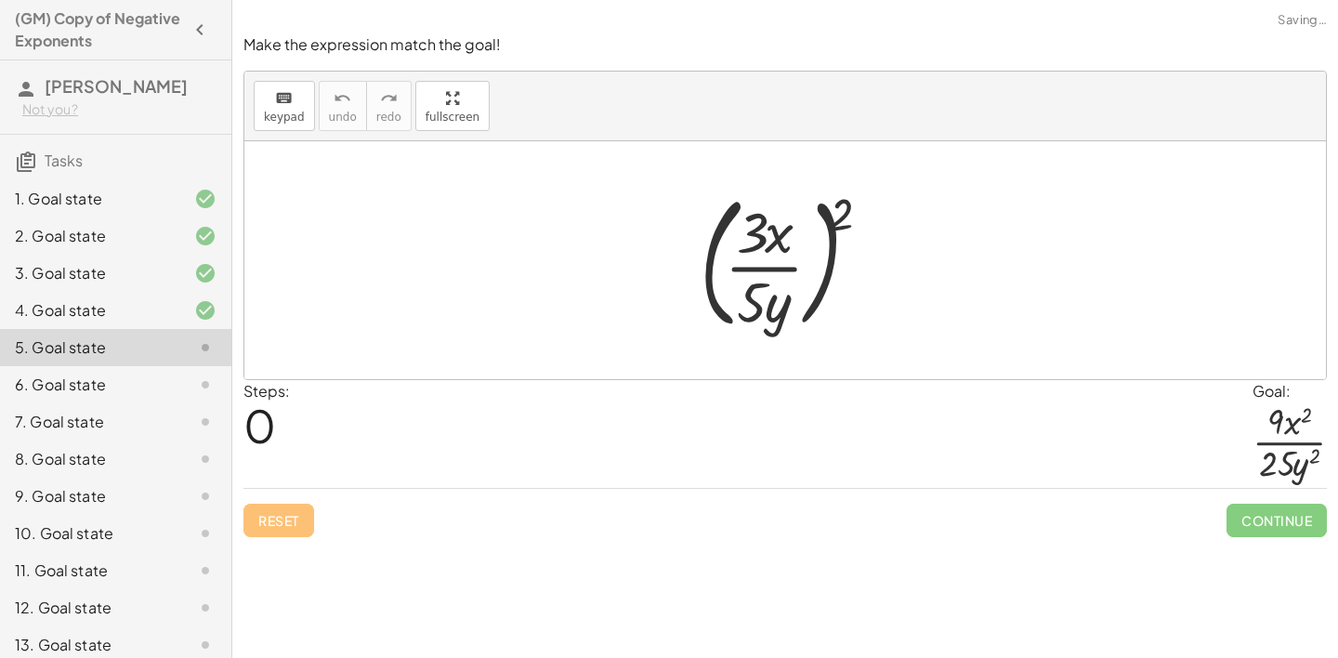
click at [1262, 520] on span "Continue" at bounding box center [1277, 520] width 100 height 33
drag, startPoint x: 749, startPoint y: 225, endPoint x: 839, endPoint y: 201, distance: 93.3
click at [839, 203] on div at bounding box center [791, 260] width 203 height 154
drag, startPoint x: 836, startPoint y: 204, endPoint x: 736, endPoint y: 227, distance: 102.8
click at [736, 227] on div at bounding box center [791, 260] width 203 height 154
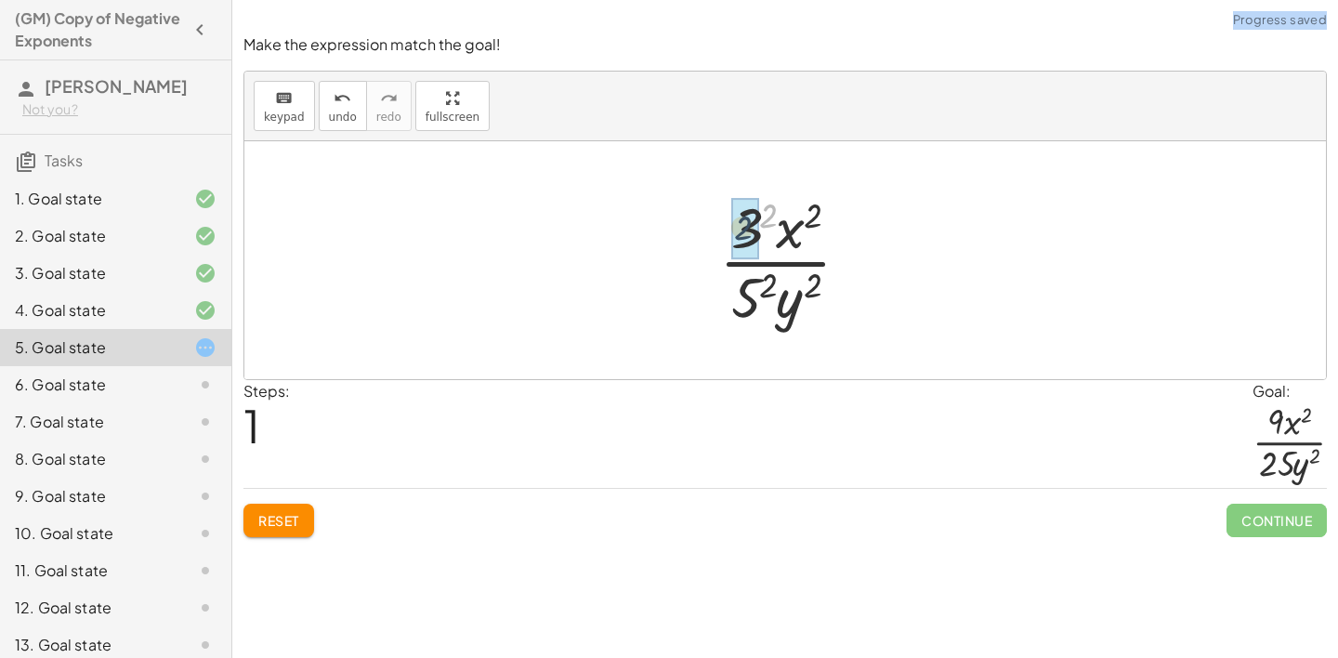
drag, startPoint x: 774, startPoint y: 212, endPoint x: 740, endPoint y: 232, distance: 40.0
drag, startPoint x: 759, startPoint y: 279, endPoint x: 722, endPoint y: 287, distance: 38.1
click at [722, 287] on div at bounding box center [792, 260] width 164 height 143
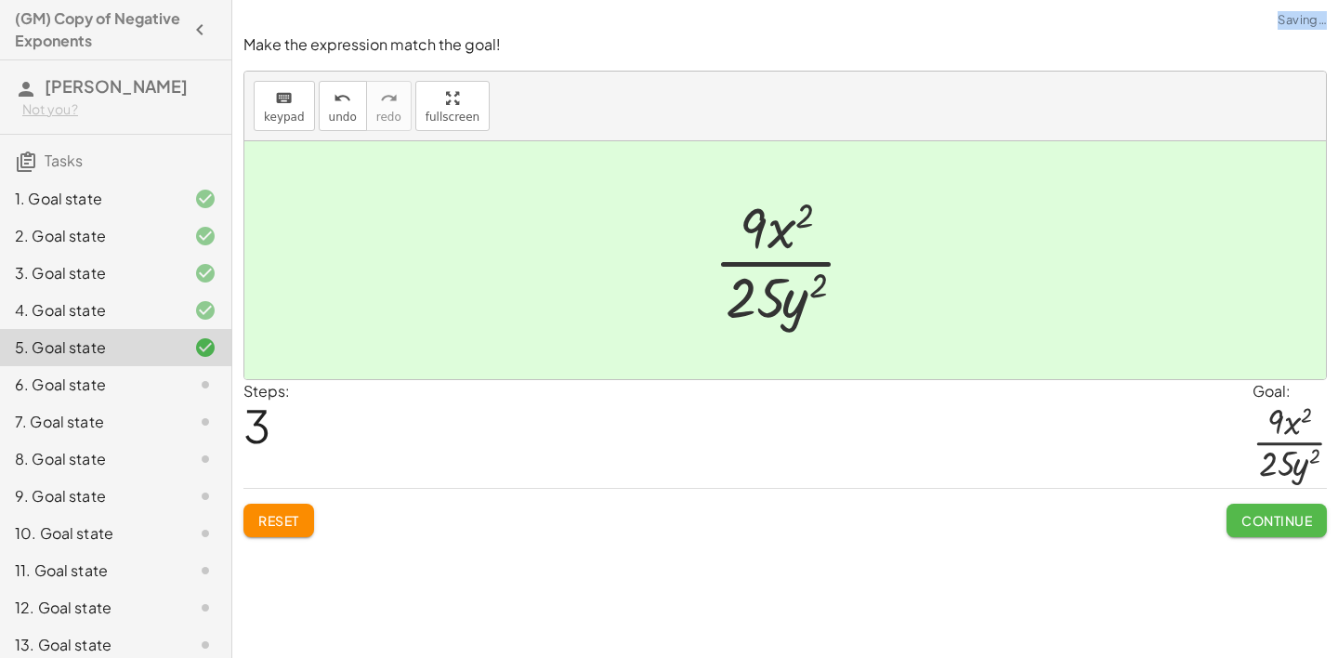
click at [1252, 515] on span "Continue" at bounding box center [1277, 520] width 71 height 17
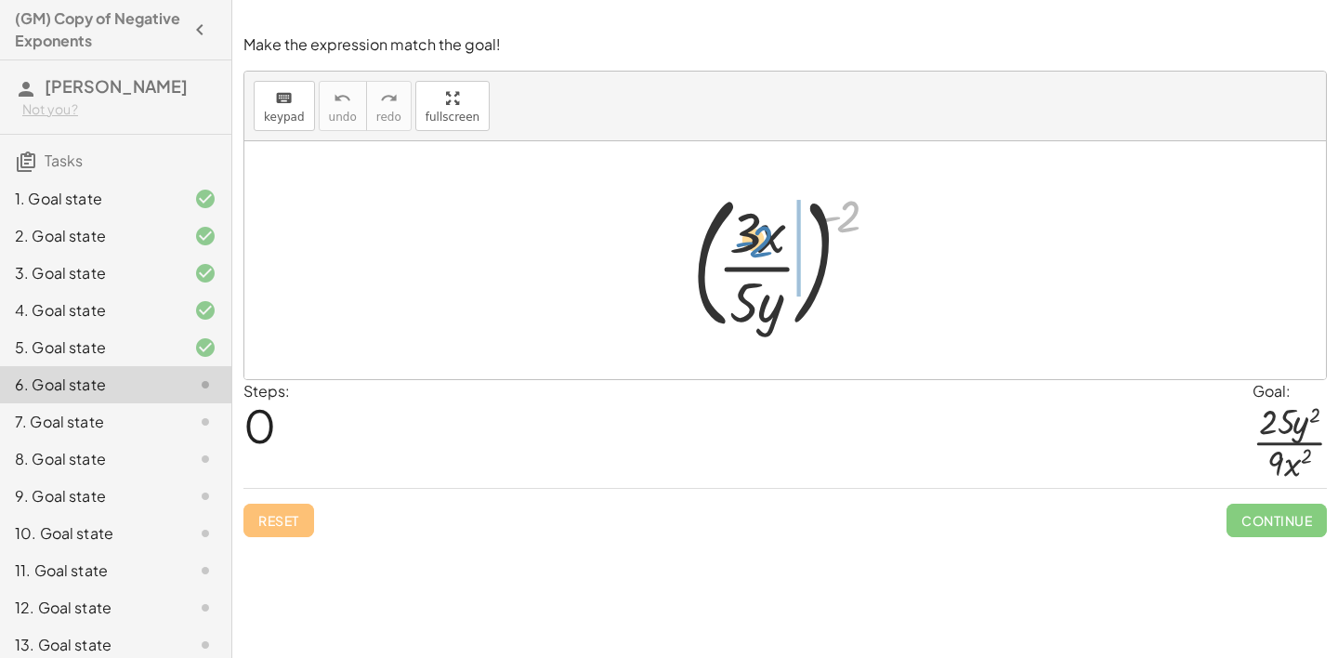
drag, startPoint x: 848, startPoint y: 213, endPoint x: 759, endPoint y: 238, distance: 92.7
click at [759, 238] on div at bounding box center [791, 260] width 217 height 154
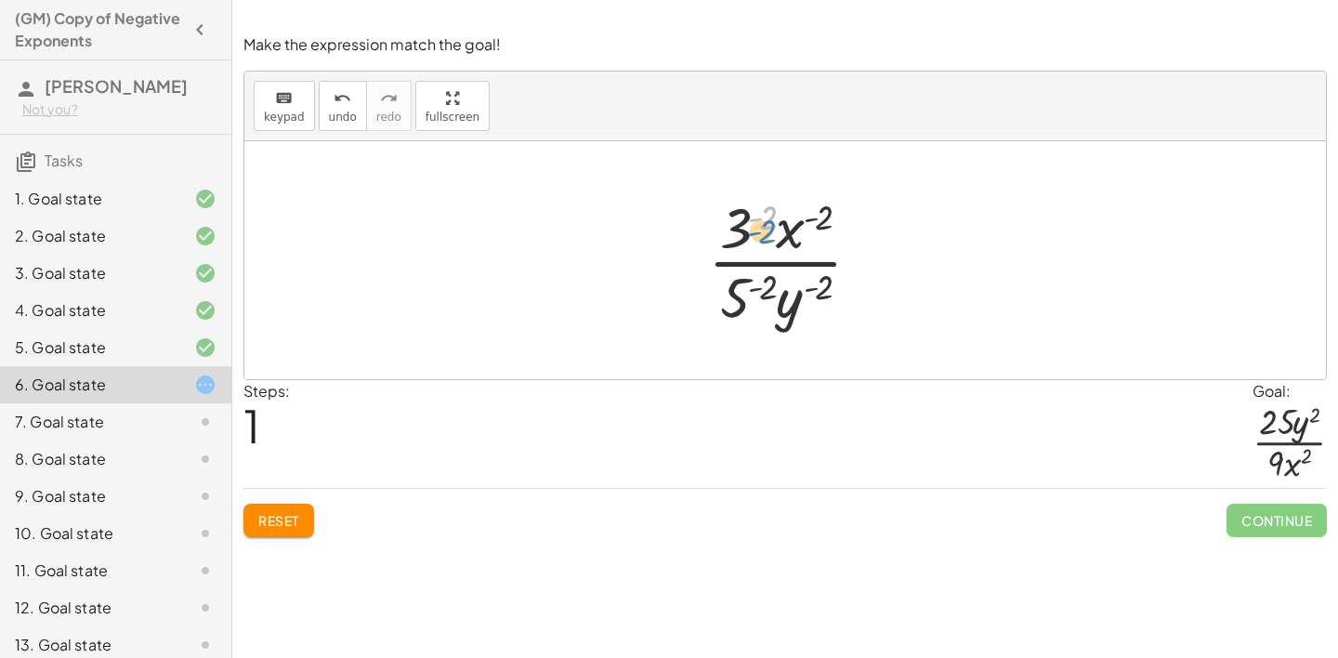
drag, startPoint x: 770, startPoint y: 226, endPoint x: 756, endPoint y: 239, distance: 19.1
click at [766, 239] on div at bounding box center [792, 260] width 187 height 143
drag, startPoint x: 735, startPoint y: 295, endPoint x: 729, endPoint y: 208, distance: 86.7
click at [729, 208] on div at bounding box center [792, 260] width 187 height 143
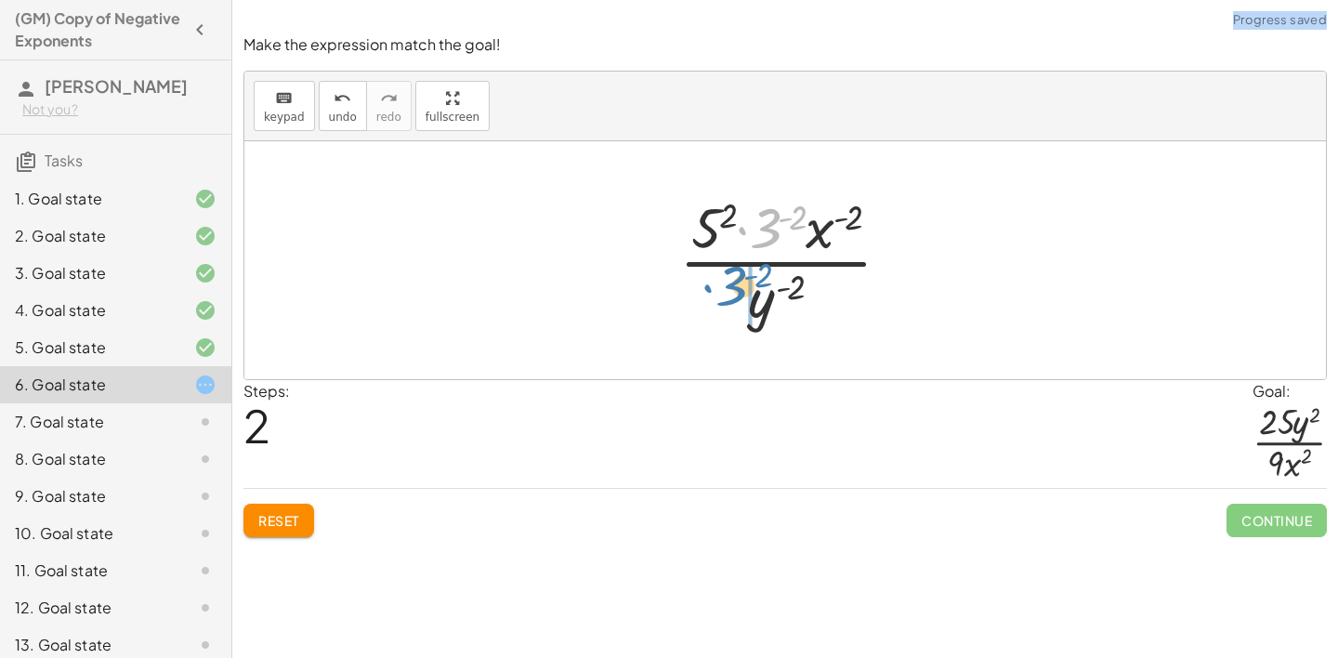
drag, startPoint x: 775, startPoint y: 217, endPoint x: 720, endPoint y: 296, distance: 96.9
click at [720, 296] on div at bounding box center [792, 260] width 245 height 143
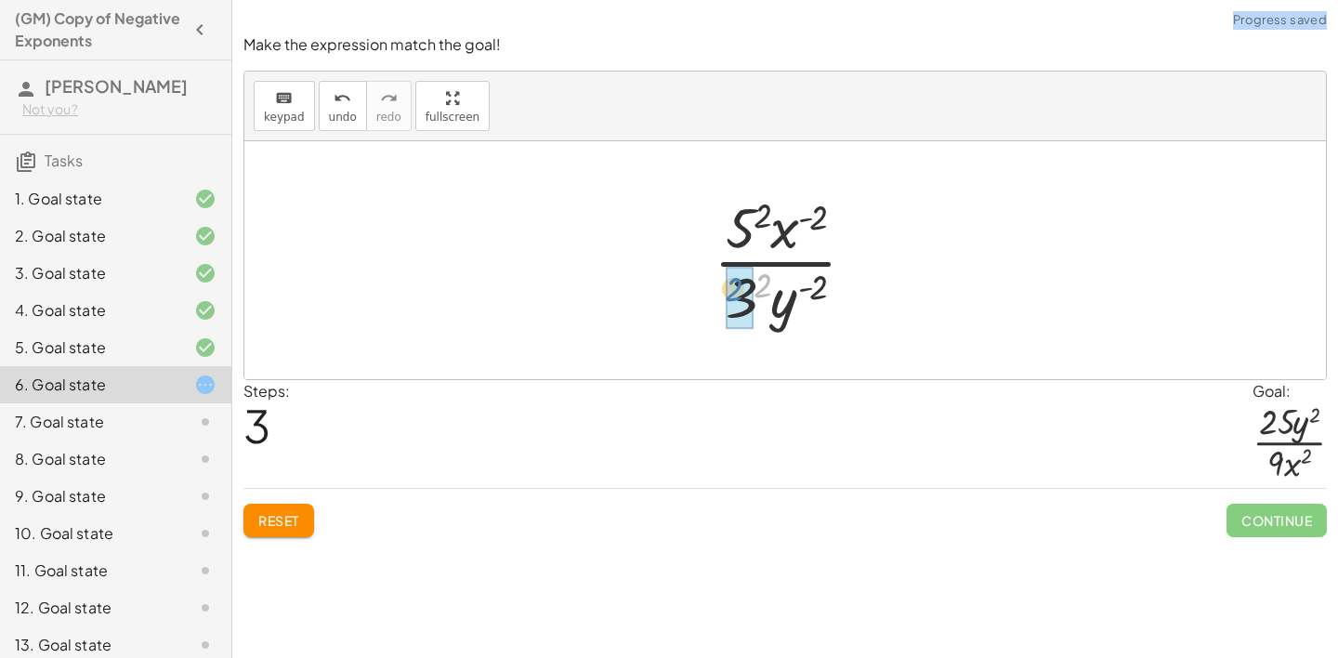
drag, startPoint x: 755, startPoint y: 285, endPoint x: 726, endPoint y: 290, distance: 29.2
click at [811, 218] on div at bounding box center [792, 260] width 176 height 143
drag, startPoint x: 798, startPoint y: 224, endPoint x: 791, endPoint y: 305, distance: 81.2
click at [791, 305] on div at bounding box center [792, 260] width 176 height 143
drag, startPoint x: 784, startPoint y: 232, endPoint x: 761, endPoint y: 302, distance: 73.5
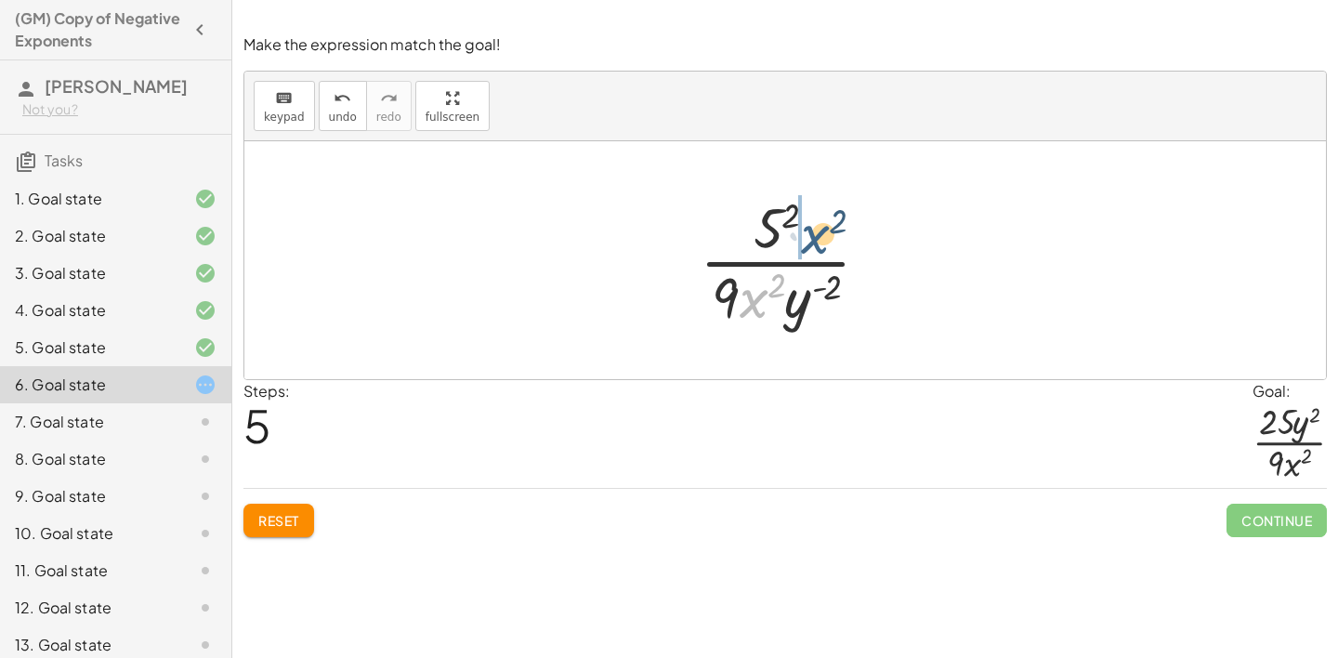
drag, startPoint x: 755, startPoint y: 304, endPoint x: 820, endPoint y: 215, distance: 110.4
click at [820, 215] on div at bounding box center [792, 260] width 204 height 143
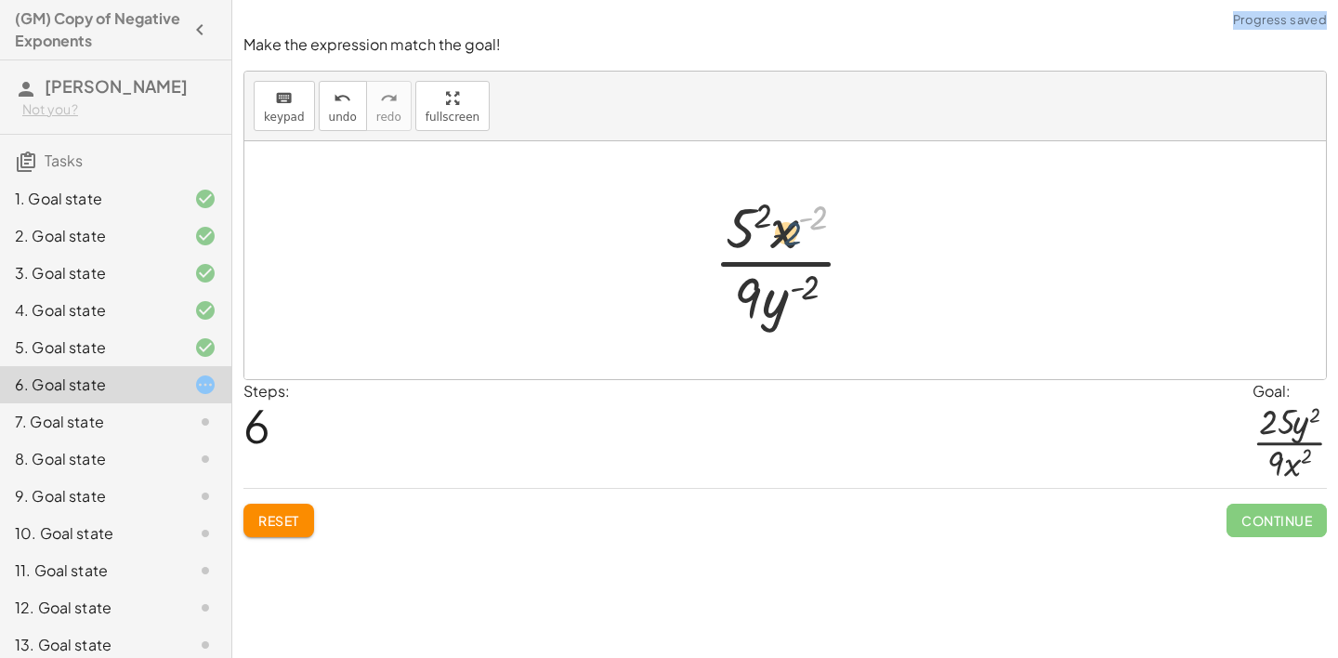
drag, startPoint x: 820, startPoint y: 215, endPoint x: 748, endPoint y: 255, distance: 82.0
click at [748, 255] on div at bounding box center [792, 260] width 176 height 143
drag, startPoint x: 821, startPoint y: 282, endPoint x: 793, endPoint y: 293, distance: 30.0
click at [793, 293] on div at bounding box center [792, 260] width 176 height 143
drag, startPoint x: 783, startPoint y: 234, endPoint x: 763, endPoint y: 336, distance: 104.3
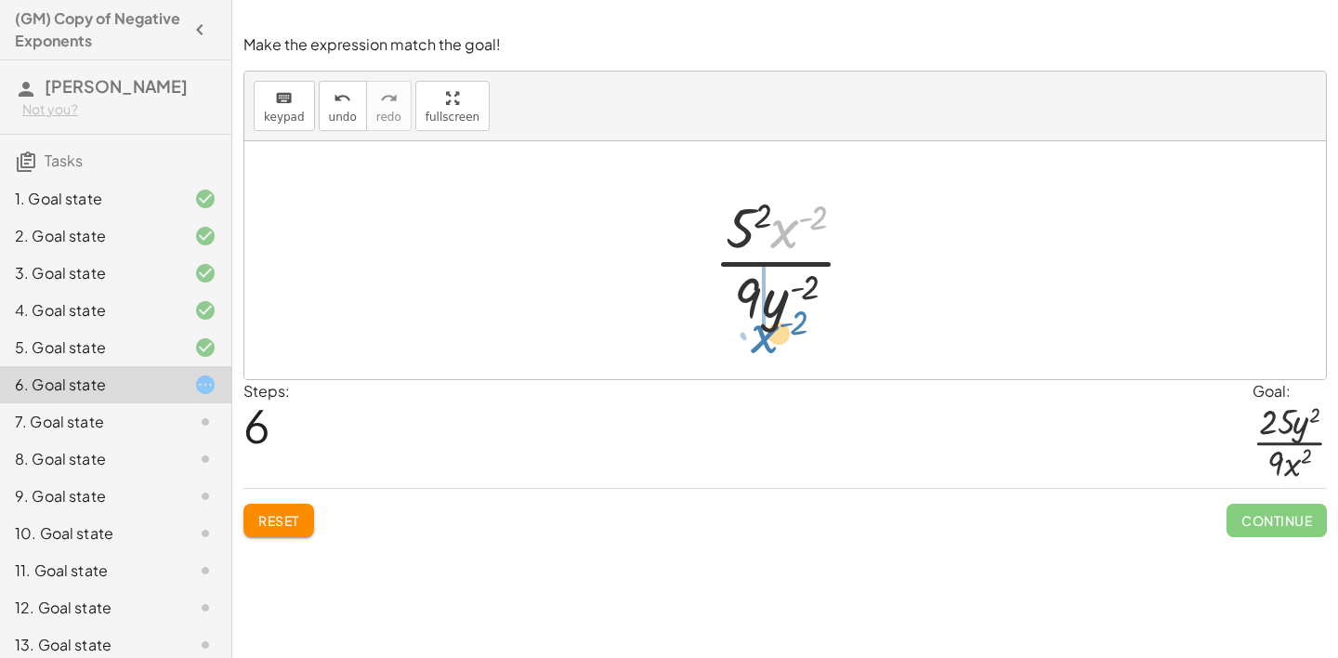
click at [763, 339] on div "( · 3 · x · 5 · y ) ( - 2 ) · 3 ( - 2 ) · x ( - 2 ) · 5 ( - 2 ) · y ( - 2 ) · 5…" at bounding box center [785, 260] width 1082 height 238
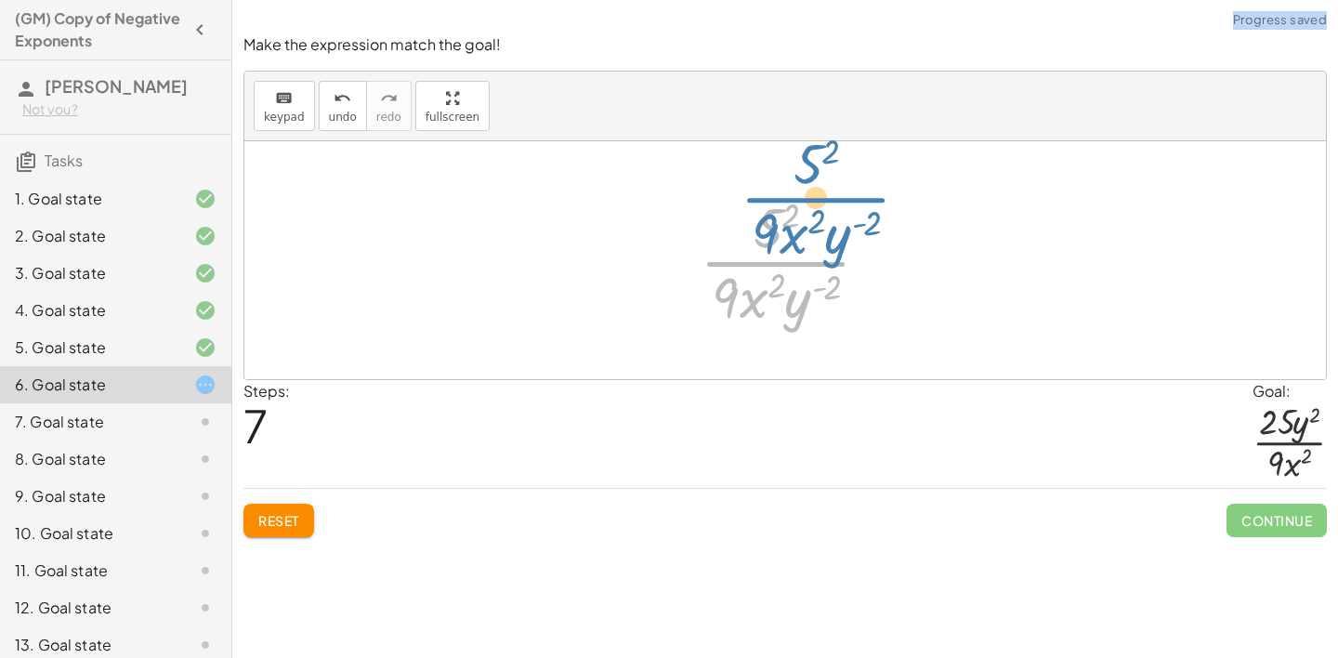
drag, startPoint x: 815, startPoint y: 256, endPoint x: 808, endPoint y: 244, distance: 14.2
click at [808, 244] on div at bounding box center [792, 260] width 204 height 143
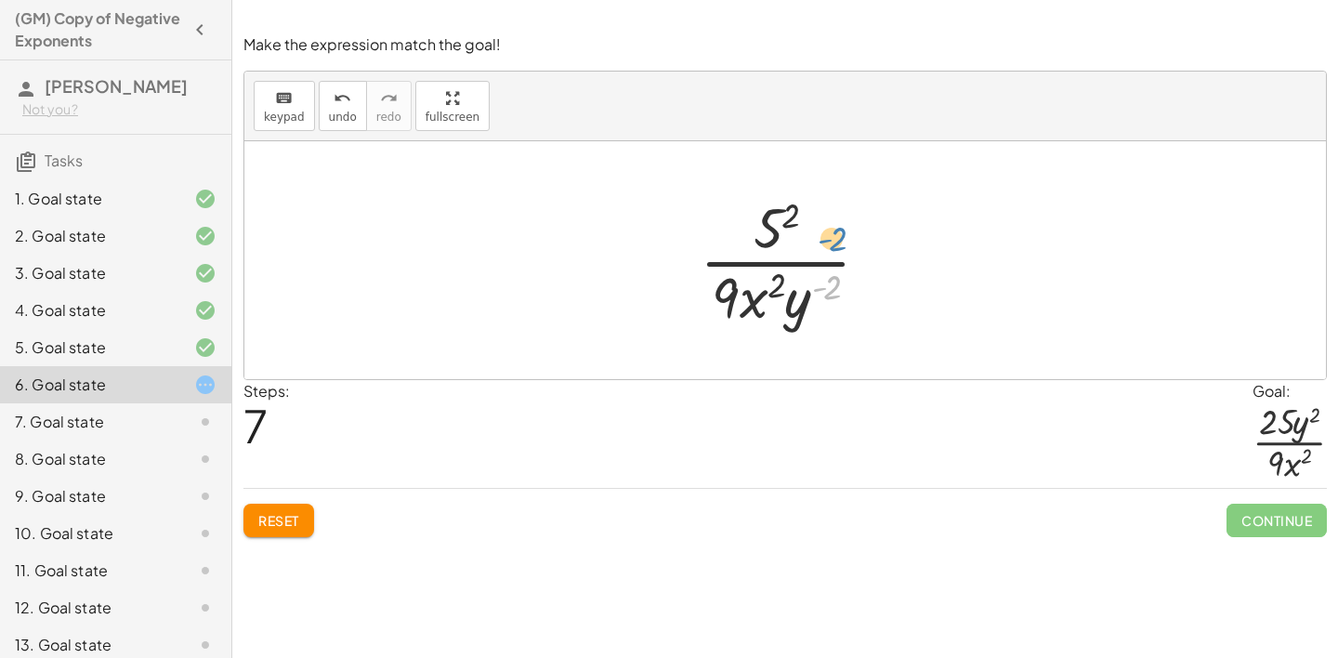
drag, startPoint x: 814, startPoint y: 293, endPoint x: 813, endPoint y: 265, distance: 27.9
click at [813, 265] on div at bounding box center [792, 260] width 204 height 143
drag, startPoint x: 793, startPoint y: 311, endPoint x: 804, endPoint y: 243, distance: 68.8
click at [804, 243] on div at bounding box center [792, 260] width 204 height 143
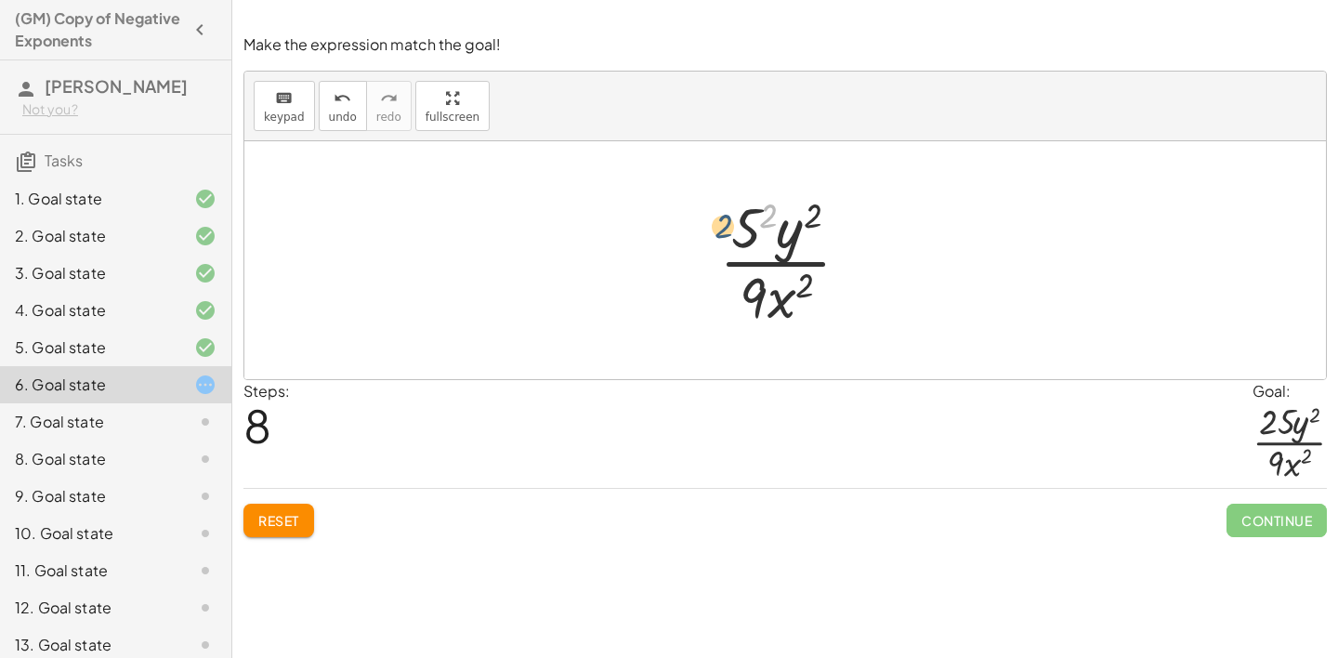
drag, startPoint x: 763, startPoint y: 224, endPoint x: 717, endPoint y: 234, distance: 47.6
click at [717, 234] on div at bounding box center [792, 260] width 164 height 143
click at [1257, 504] on span "Continue" at bounding box center [1277, 520] width 100 height 33
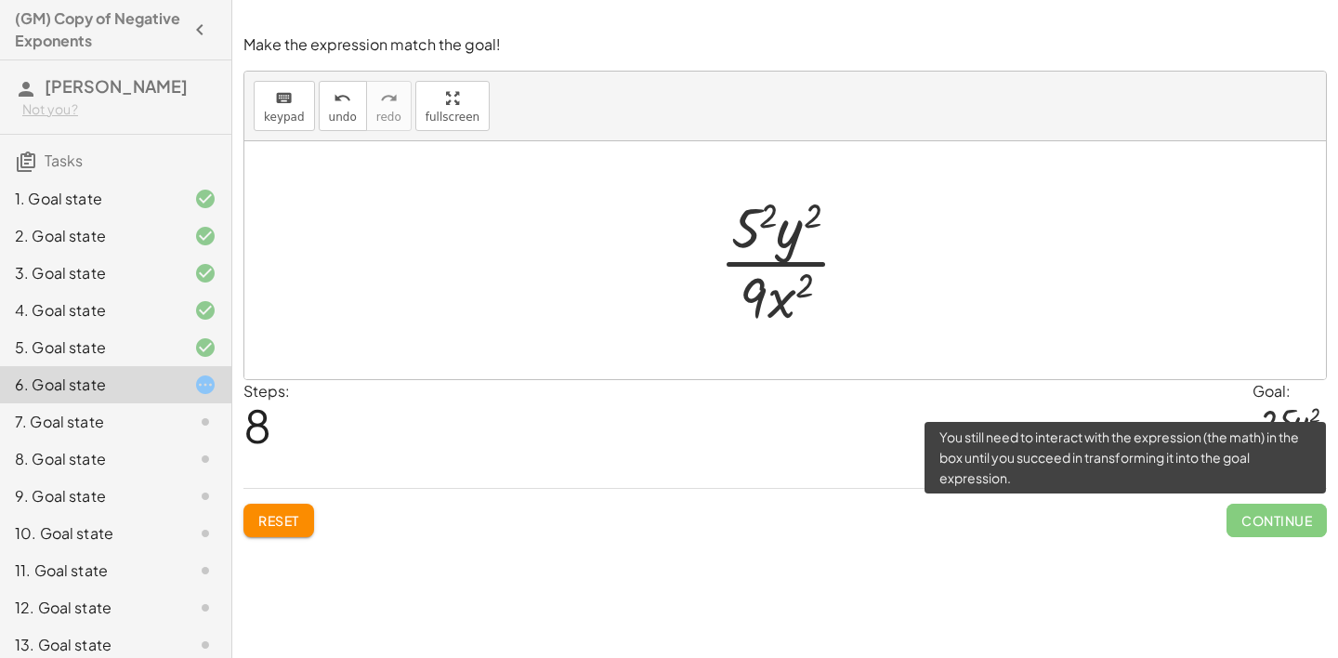
click at [1249, 521] on span "Continue" at bounding box center [1277, 520] width 100 height 33
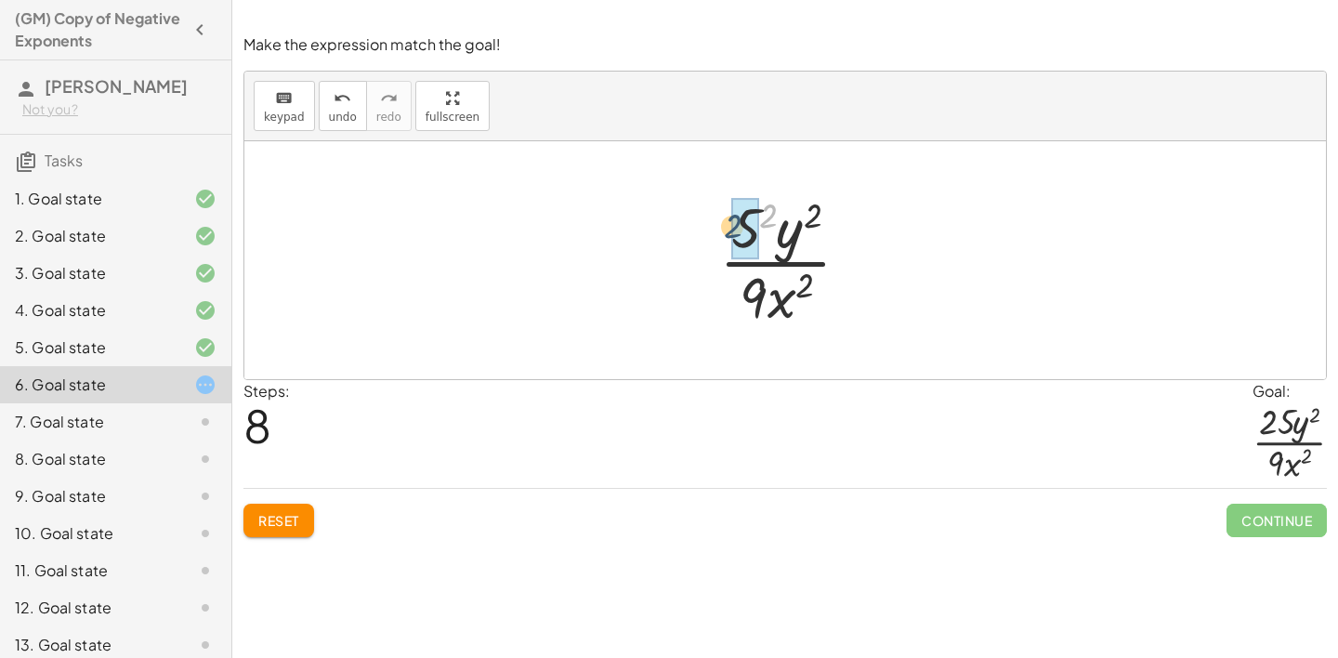
drag, startPoint x: 775, startPoint y: 221, endPoint x: 739, endPoint y: 232, distance: 37.9
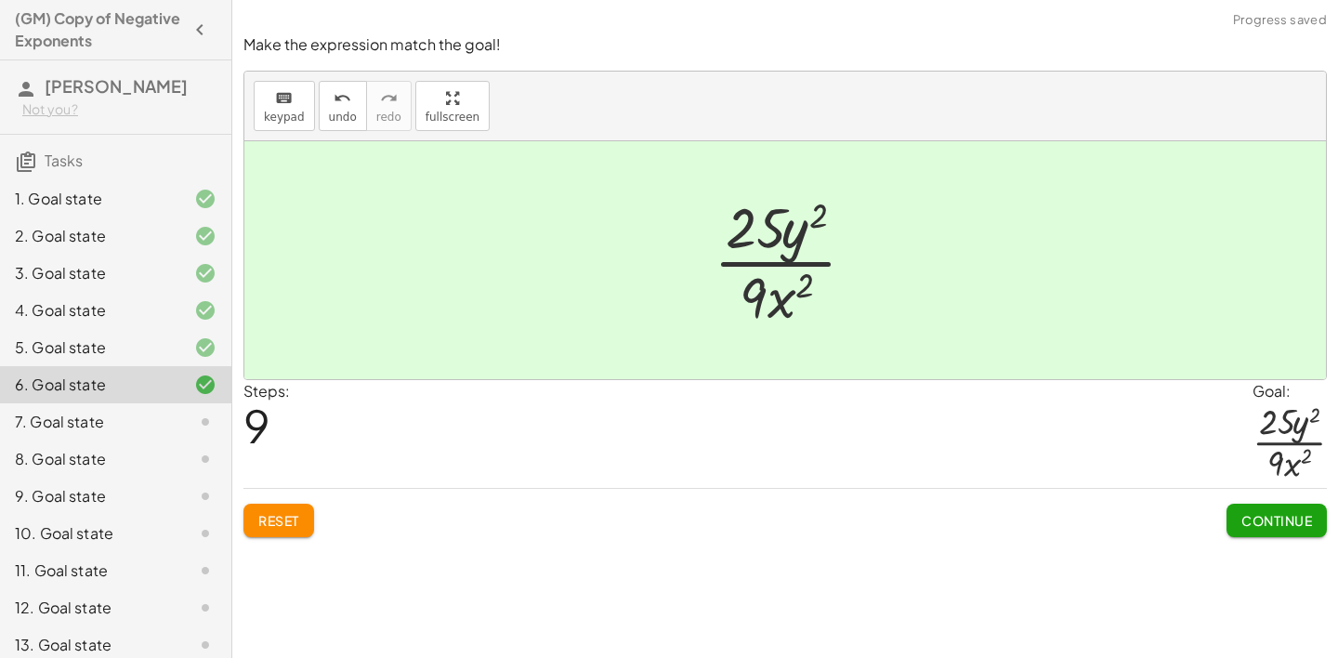
click at [1263, 544] on div "Make the expression match the goal! keyboard keypad undo undo redo redo fullscr…" at bounding box center [785, 285] width 1106 height 525
click at [1273, 506] on button "Continue" at bounding box center [1277, 520] width 100 height 33
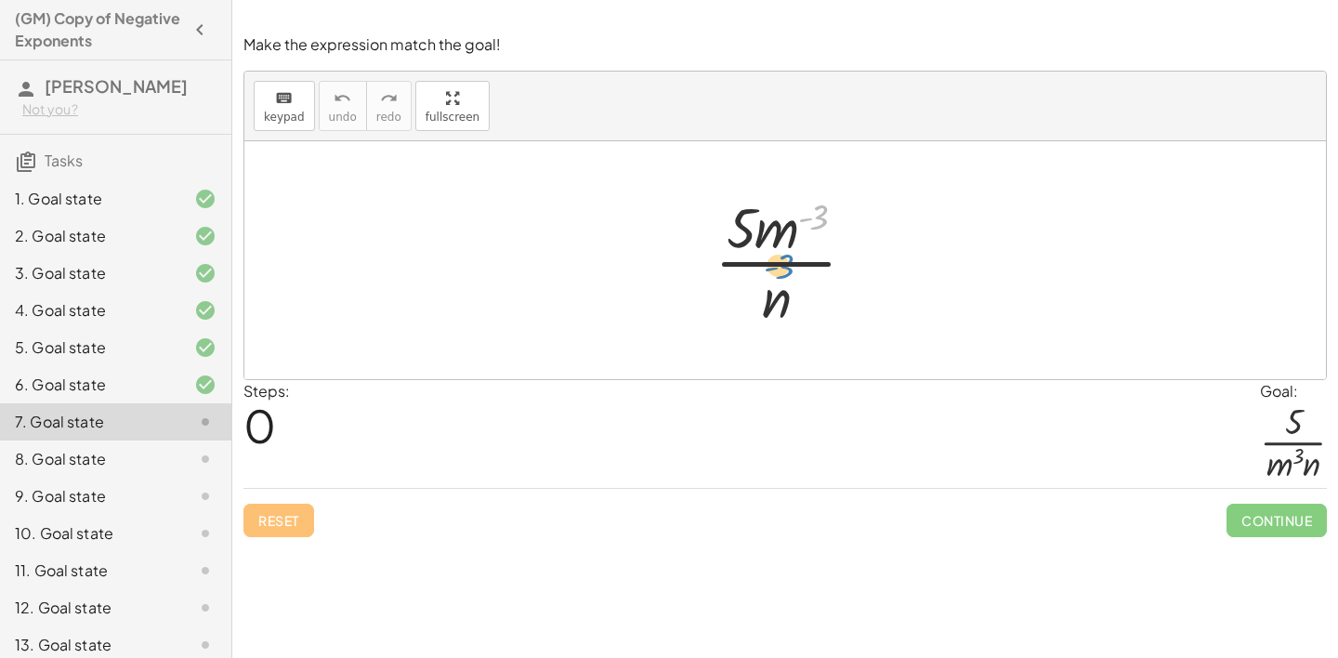
click at [814, 213] on div at bounding box center [792, 260] width 175 height 143
click at [747, 230] on div at bounding box center [792, 260] width 175 height 143
drag, startPoint x: 782, startPoint y: 229, endPoint x: 726, endPoint y: 295, distance: 86.4
click at [726, 296] on div at bounding box center [792, 260] width 175 height 143
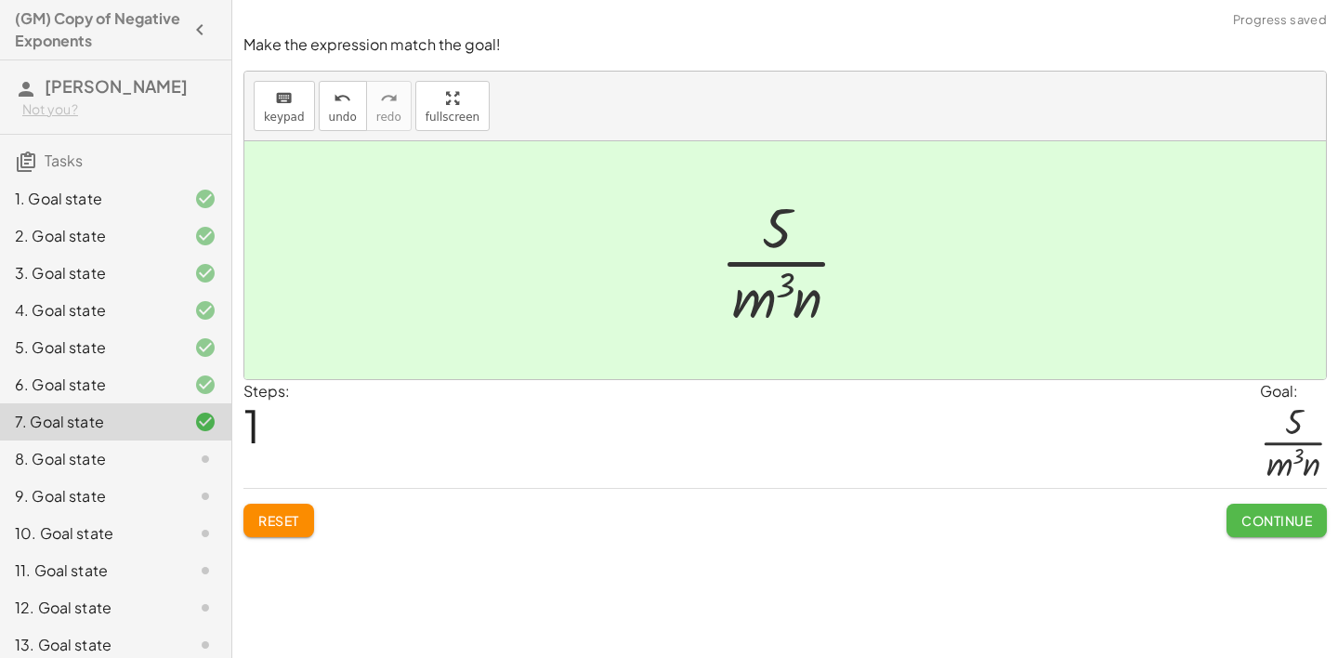
click at [1229, 521] on button "Continue" at bounding box center [1277, 520] width 100 height 33
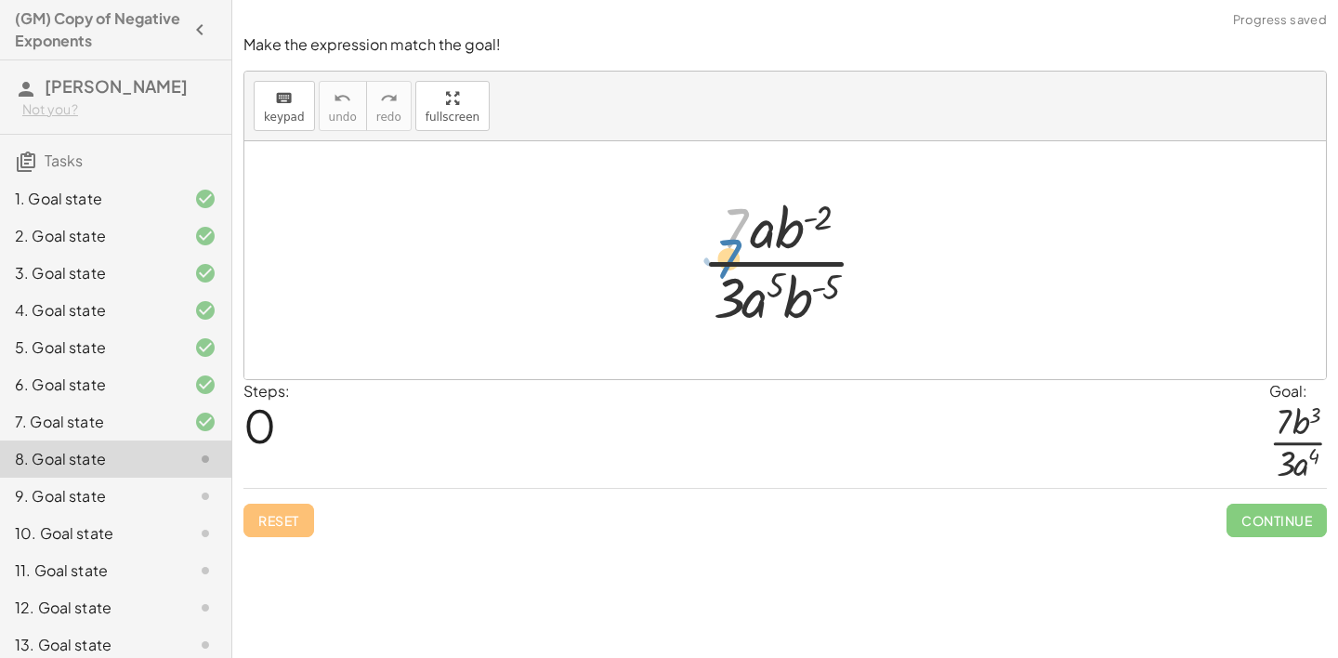
click at [752, 243] on div at bounding box center [792, 260] width 201 height 143
drag, startPoint x: 761, startPoint y: 239, endPoint x: 743, endPoint y: 305, distance: 68.6
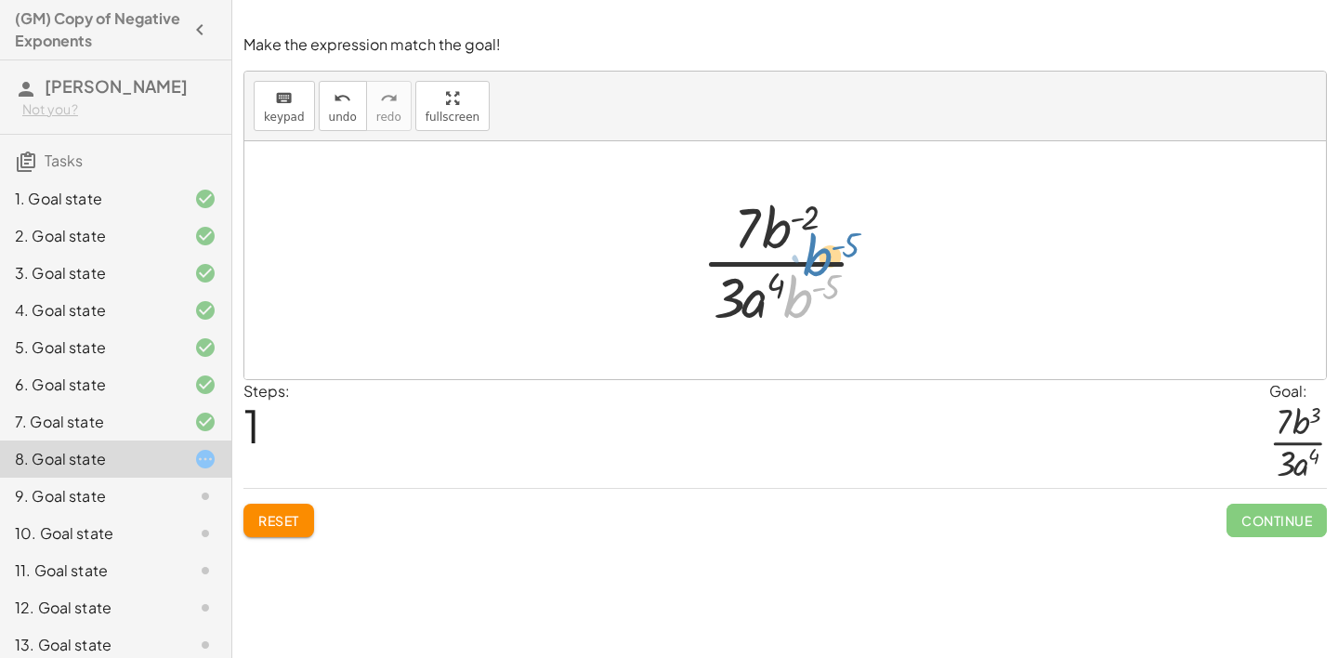
click at [811, 257] on div at bounding box center [792, 260] width 201 height 143
drag, startPoint x: 802, startPoint y: 311, endPoint x: 794, endPoint y: 235, distance: 76.7
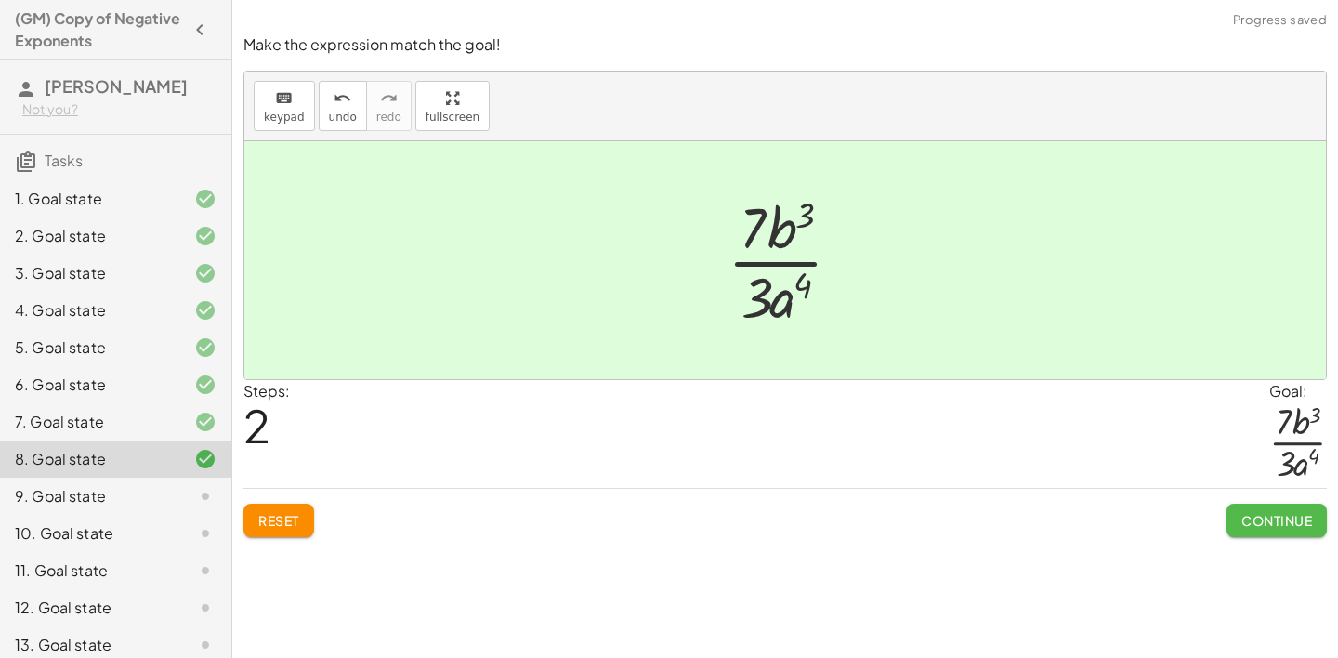
click at [1272, 511] on button "Continue" at bounding box center [1277, 520] width 100 height 33
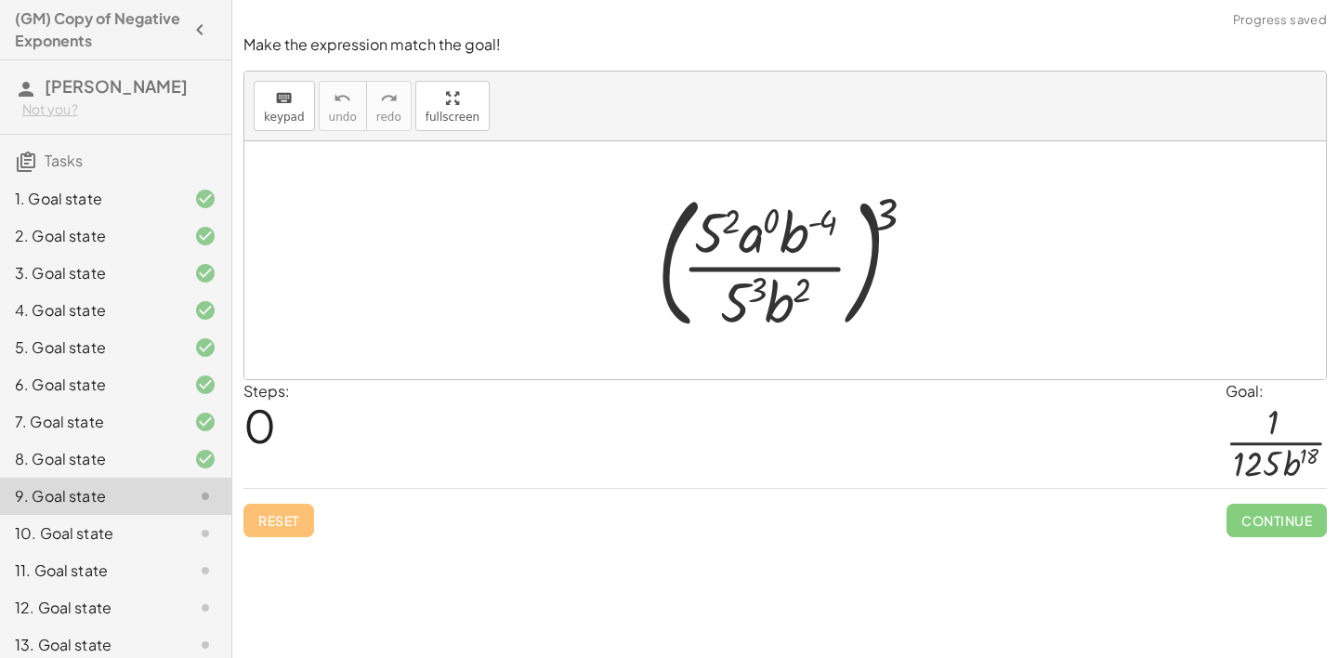
scroll to position [125, 0]
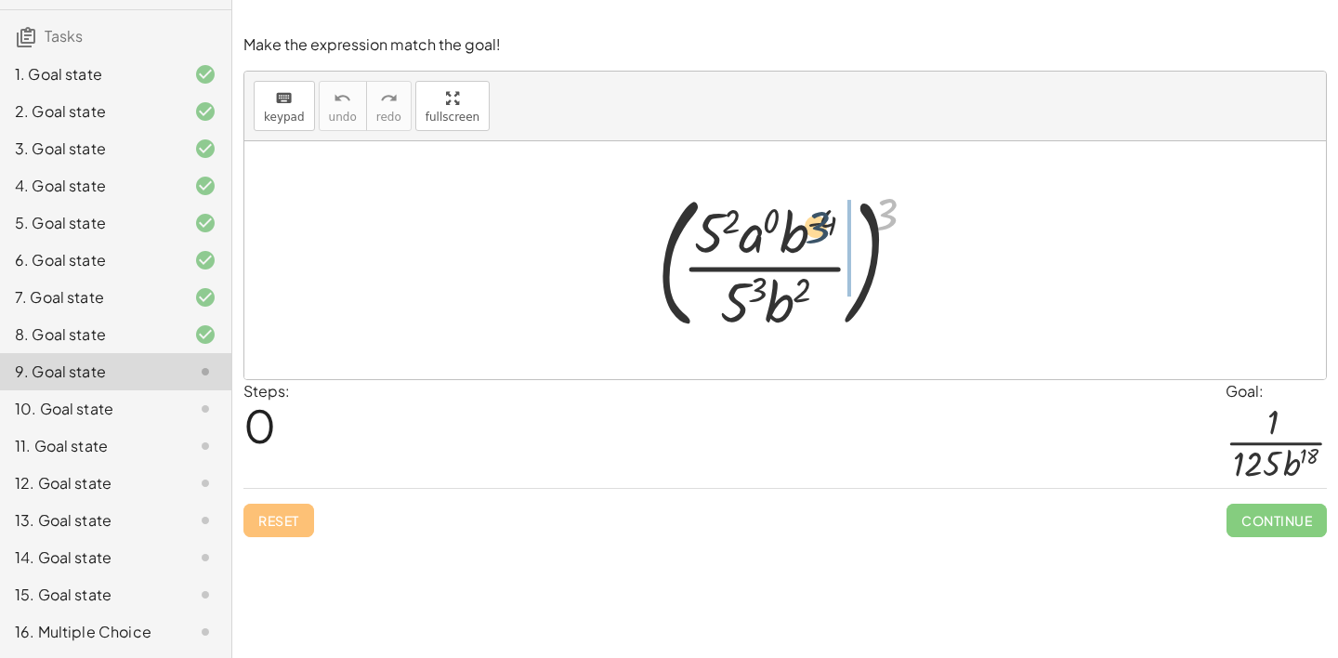
drag, startPoint x: 888, startPoint y: 204, endPoint x: 802, endPoint y: 217, distance: 87.5
click at [802, 217] on div at bounding box center [792, 260] width 289 height 154
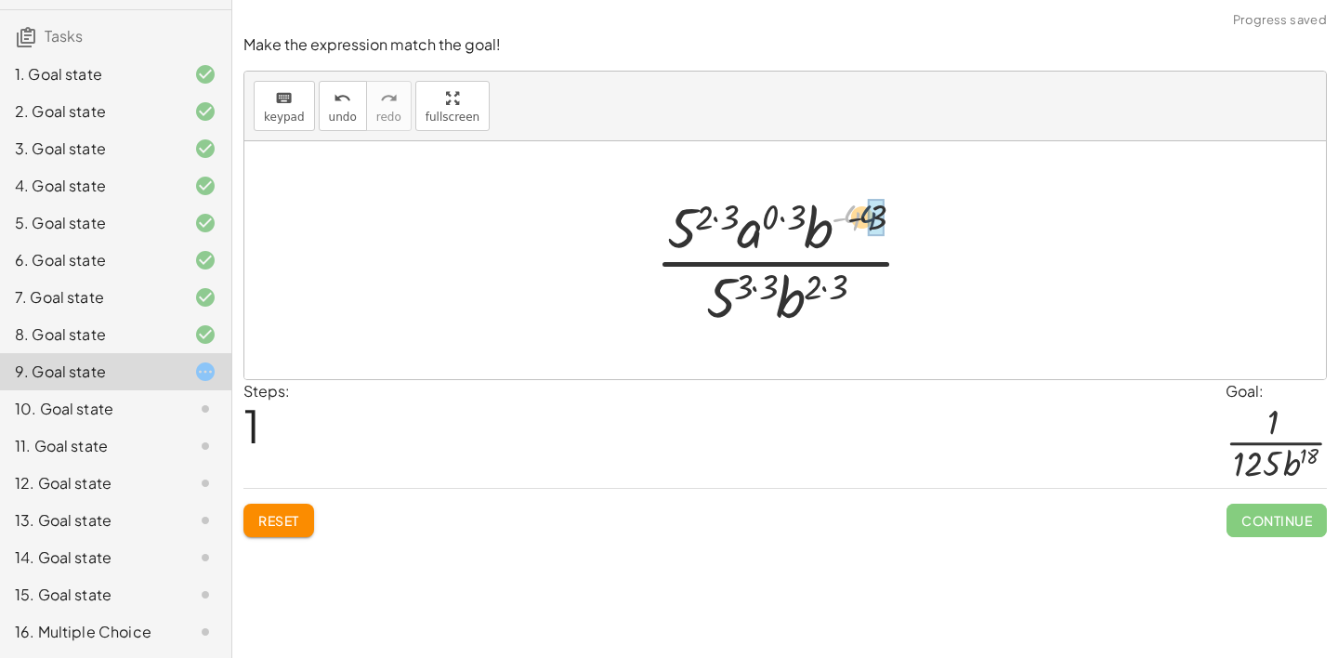
drag, startPoint x: 855, startPoint y: 210, endPoint x: 892, endPoint y: 211, distance: 37.2
click at [892, 211] on div at bounding box center [792, 260] width 293 height 143
drag, startPoint x: 788, startPoint y: 214, endPoint x: 848, endPoint y: 210, distance: 59.6
click at [848, 211] on div at bounding box center [793, 260] width 284 height 143
drag, startPoint x: 820, startPoint y: 211, endPoint x: 861, endPoint y: 216, distance: 41.2
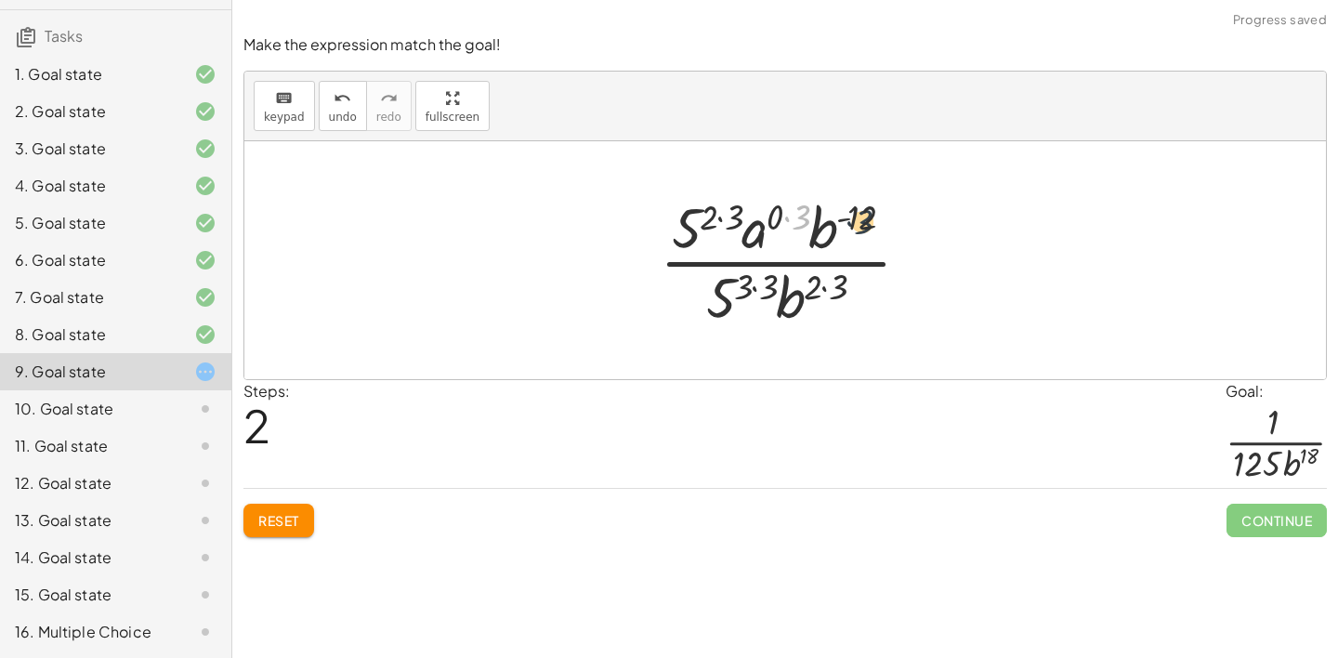
click at [861, 216] on div at bounding box center [793, 260] width 284 height 143
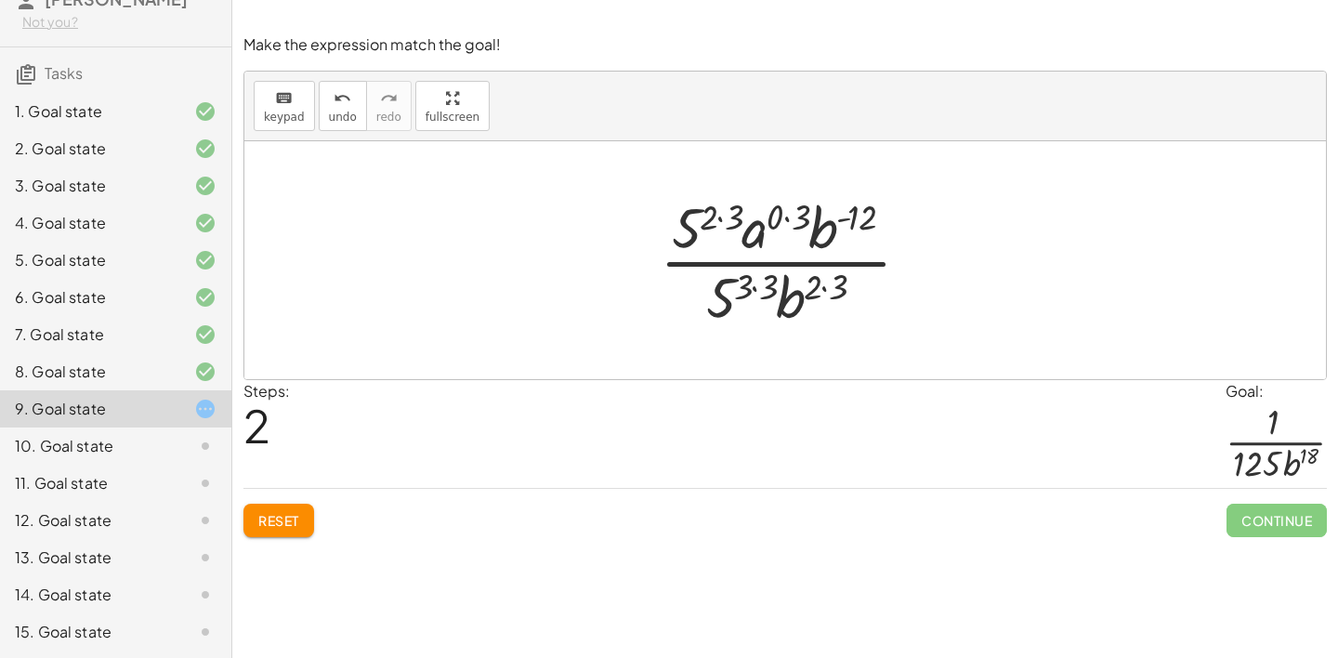
click at [276, 516] on span "Reset" at bounding box center [278, 520] width 41 height 17
